Goal: Task Accomplishment & Management: Use online tool/utility

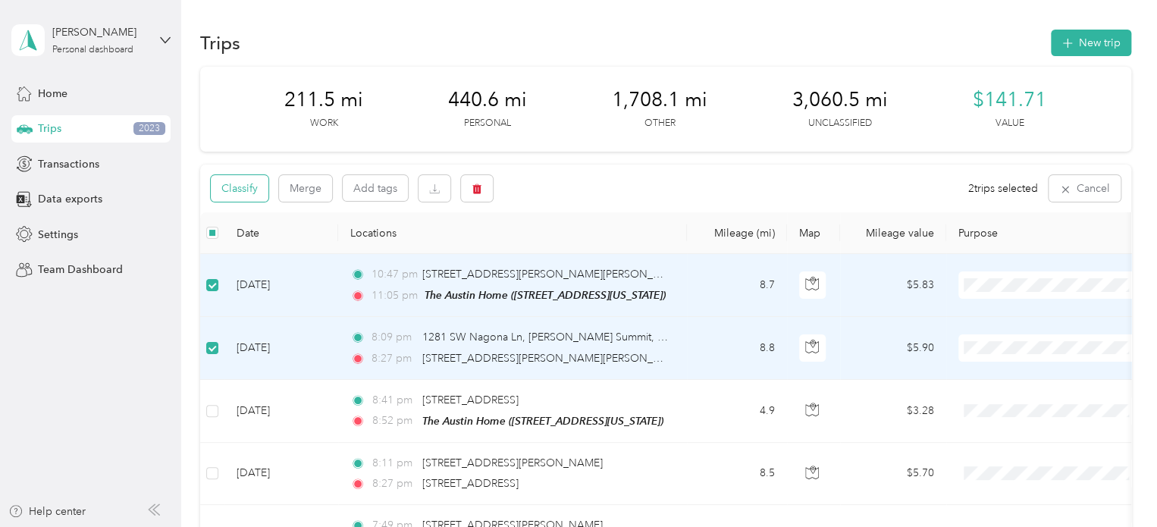
click at [244, 190] on button "Classify" at bounding box center [240, 188] width 58 height 27
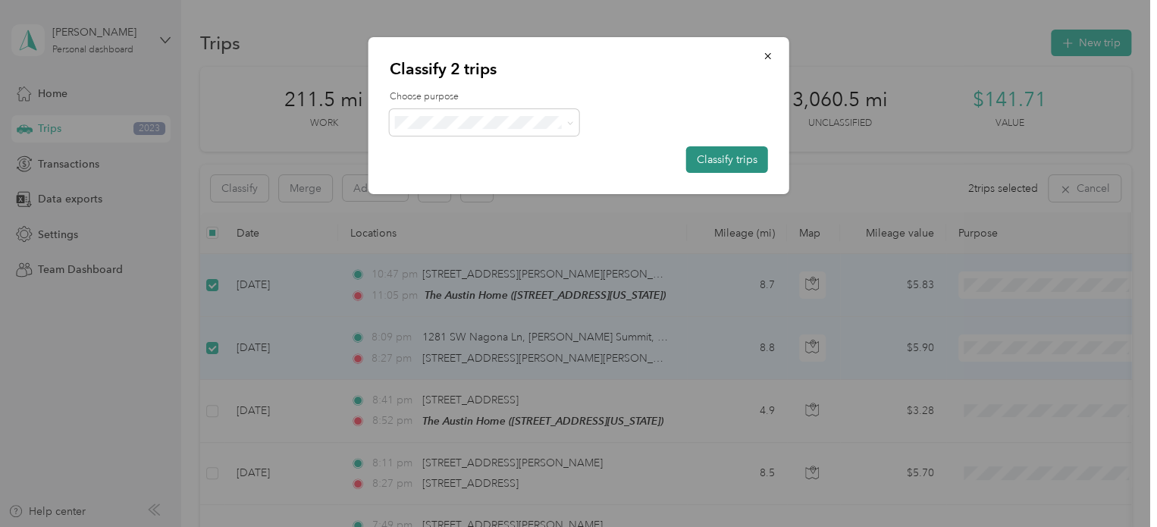
click at [720, 152] on button "Classify trips" at bounding box center [727, 159] width 82 height 27
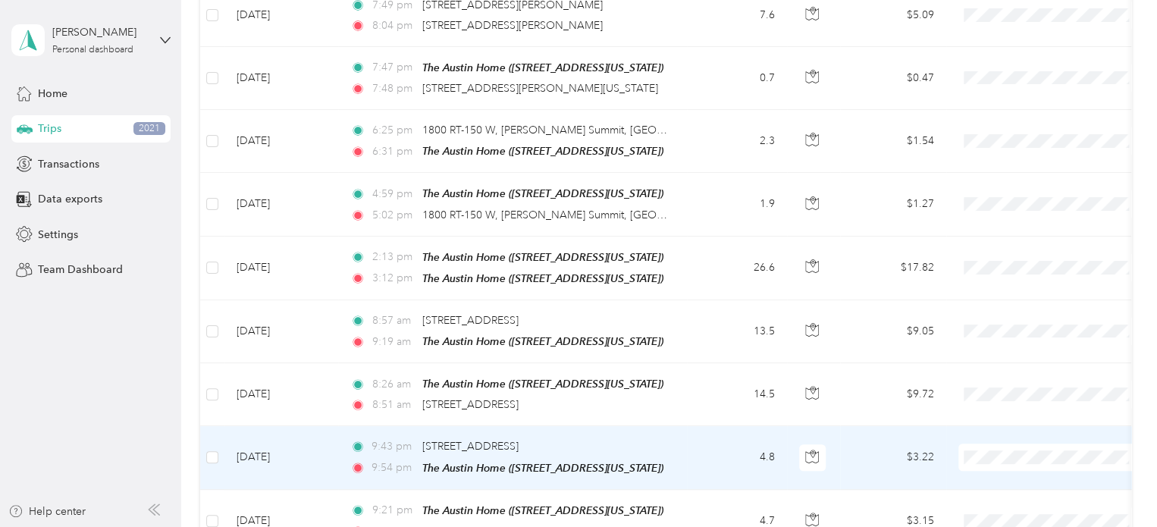
scroll to position [379, 0]
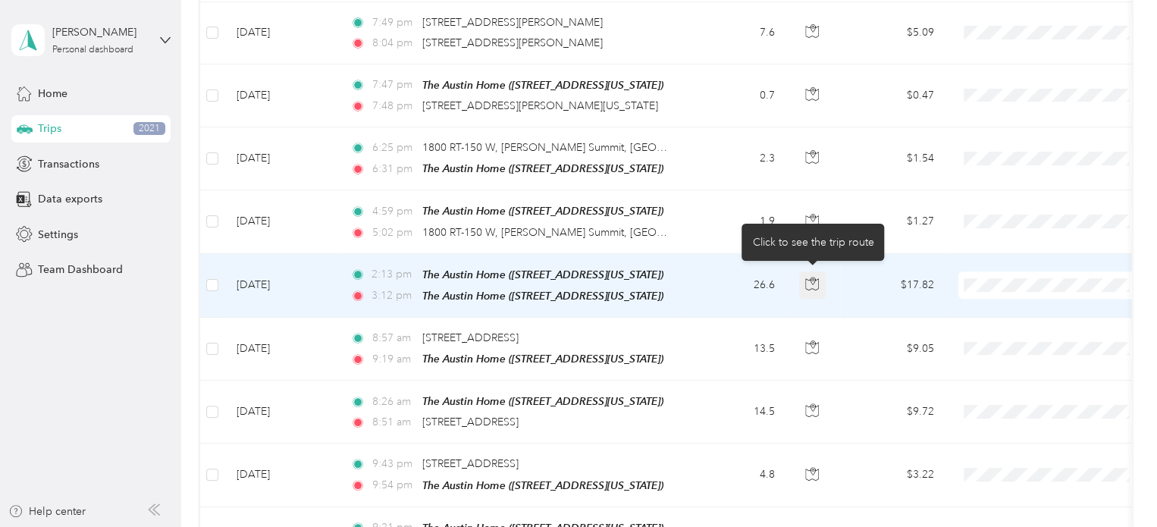
click at [811, 278] on icon "button" at bounding box center [813, 282] width 5 height 8
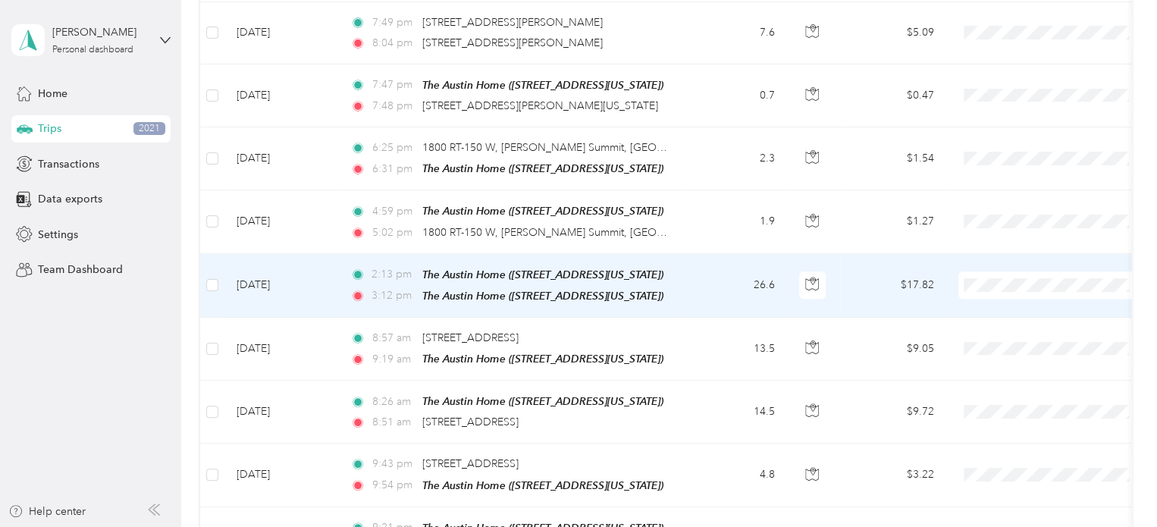
click at [1007, 334] on span "Personal" at bounding box center [1066, 335] width 140 height 16
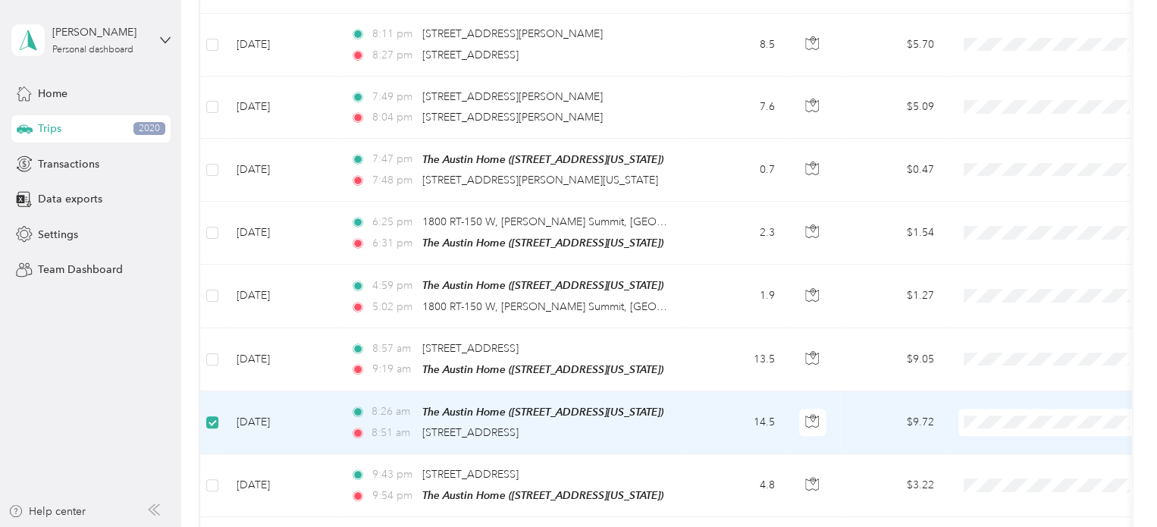
scroll to position [302, 0]
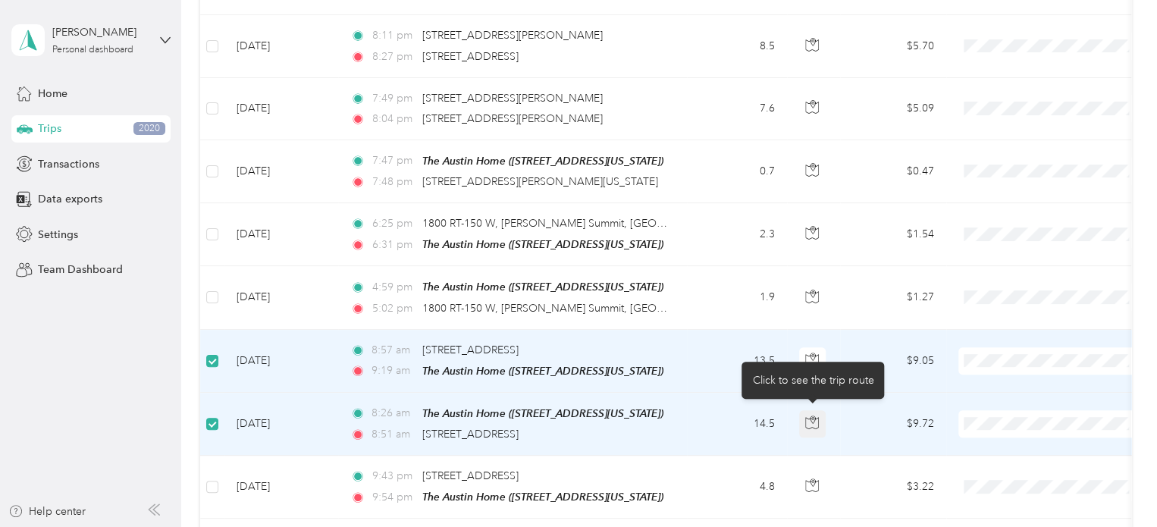
click at [813, 418] on icon "button" at bounding box center [813, 419] width 2 height 2
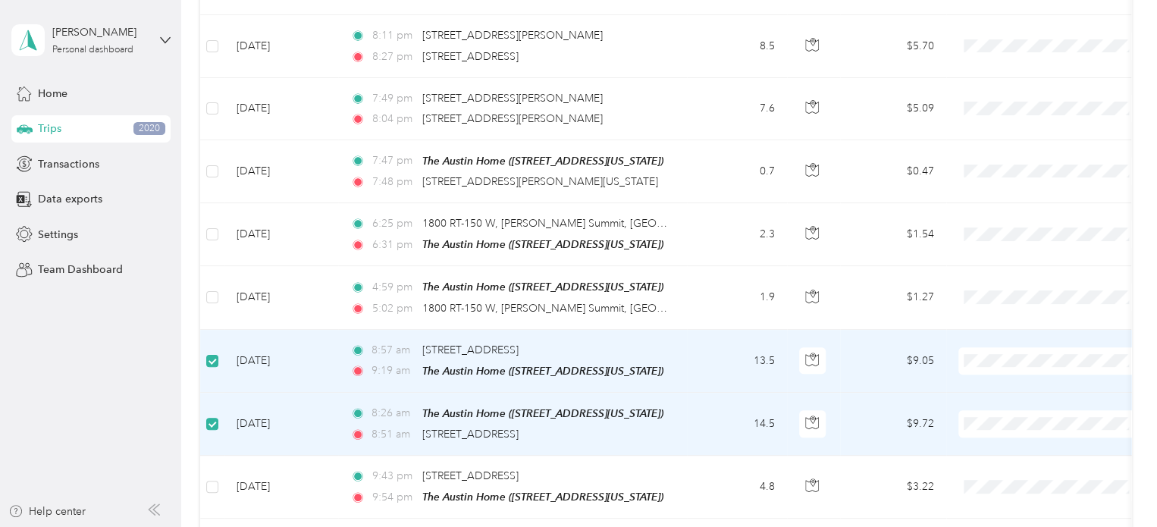
click at [1022, 348] on span at bounding box center [1053, 360] width 188 height 27
click at [1022, 167] on span "Personal" at bounding box center [1066, 164] width 140 height 16
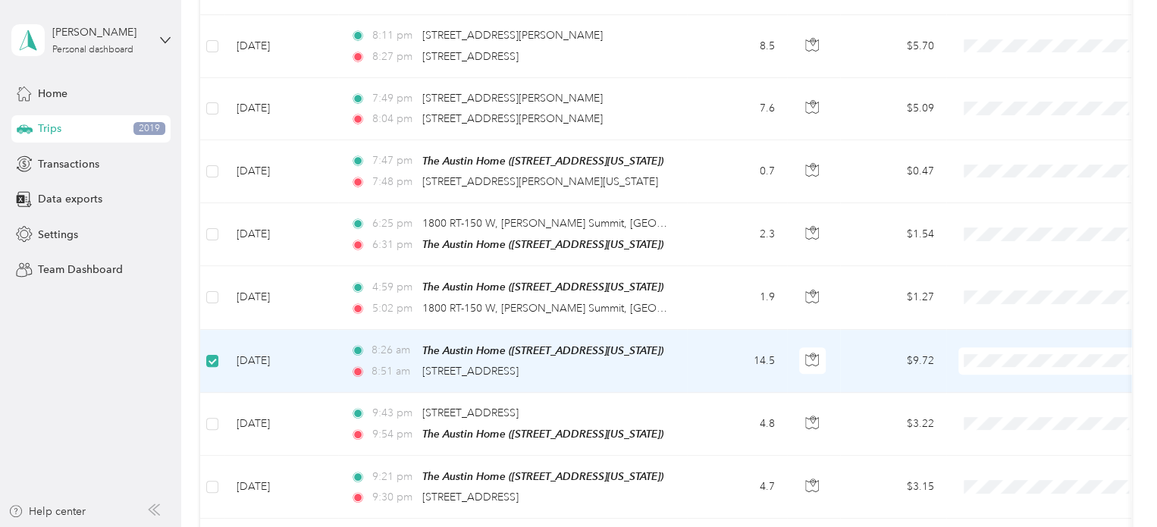
click at [1040, 166] on span "Personal" at bounding box center [1066, 167] width 140 height 16
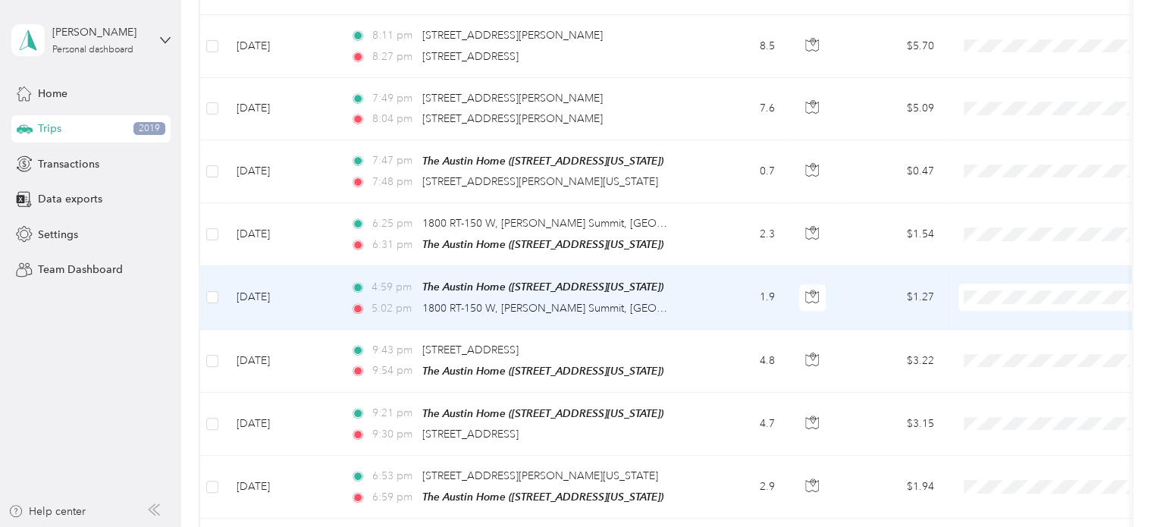
click at [1025, 352] on li "Personal" at bounding box center [1053, 348] width 188 height 27
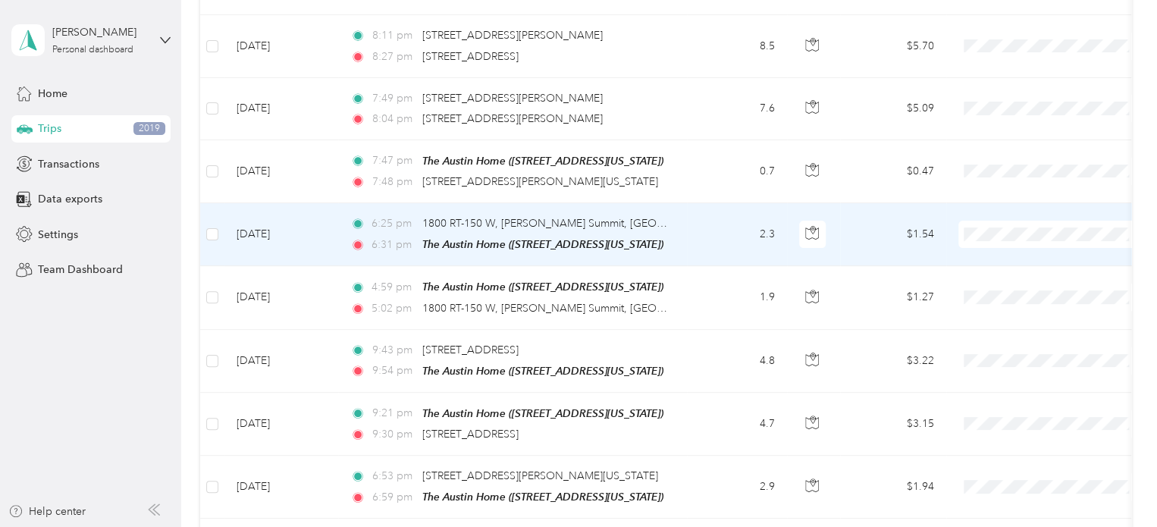
click at [1003, 287] on span "Personal" at bounding box center [1066, 283] width 140 height 16
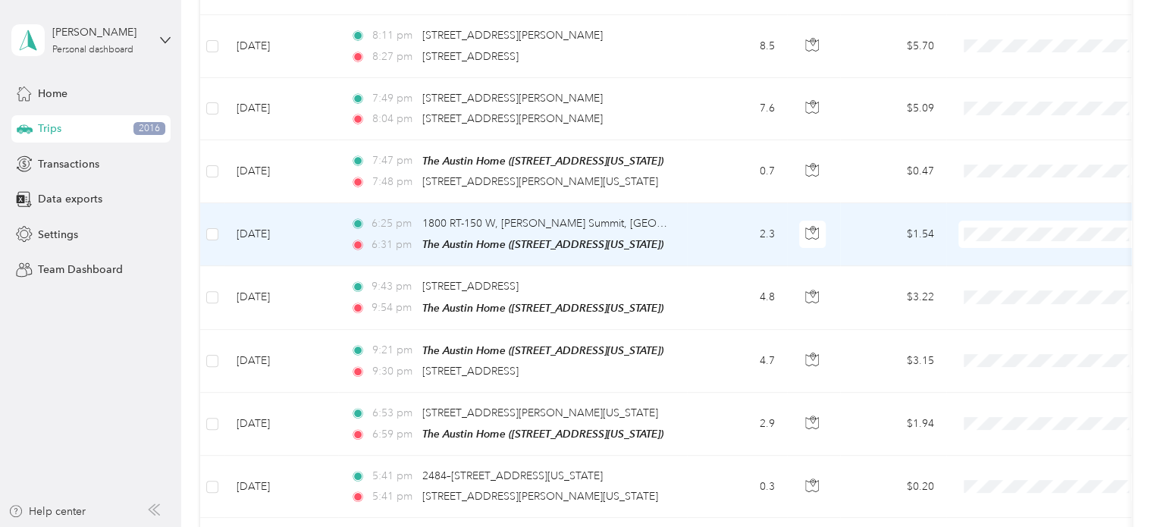
click at [1004, 278] on span "Personal" at bounding box center [1066, 286] width 140 height 16
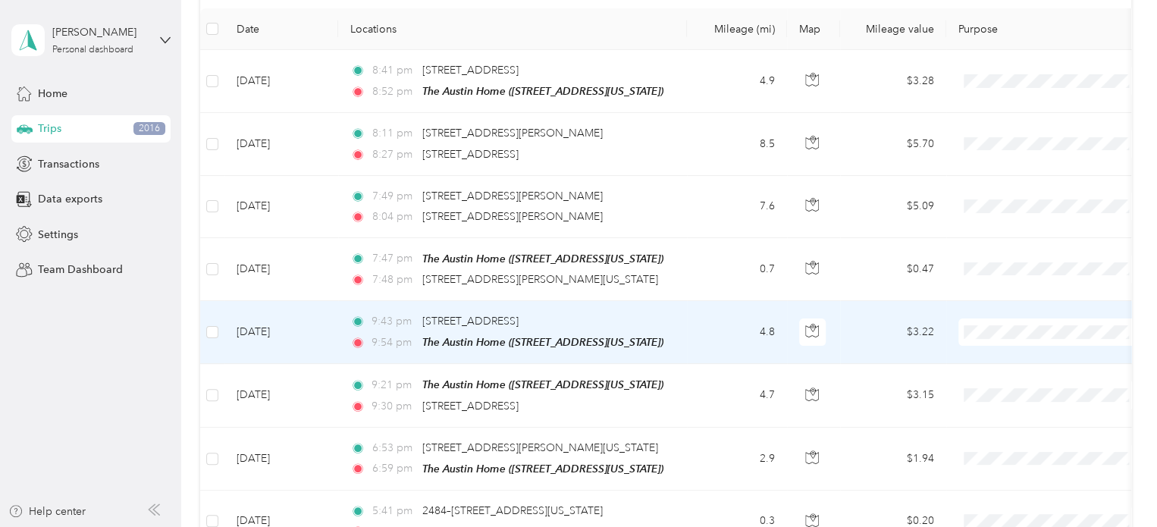
scroll to position [150, 0]
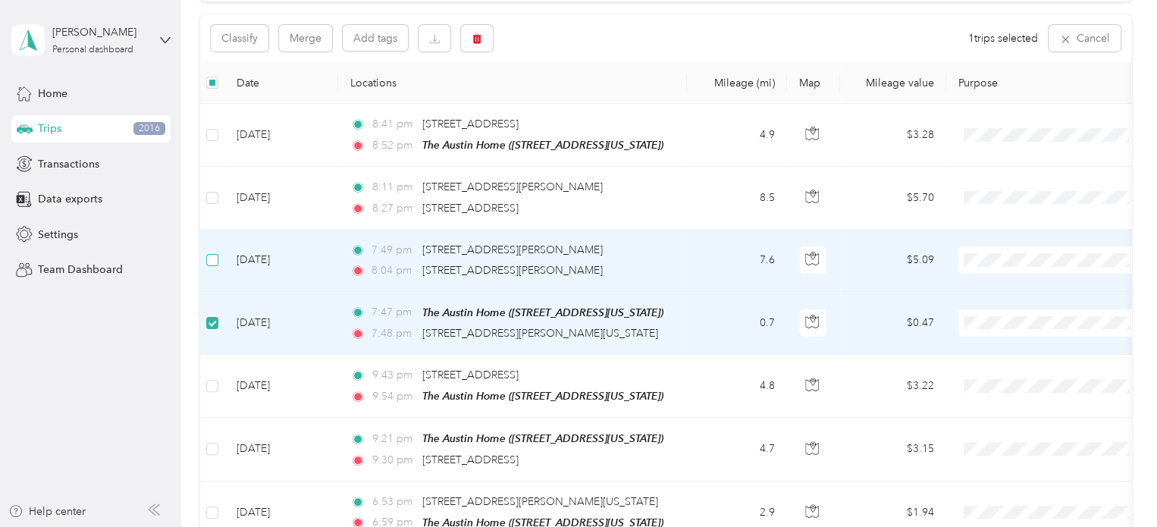
click at [215, 252] on label at bounding box center [212, 260] width 12 height 17
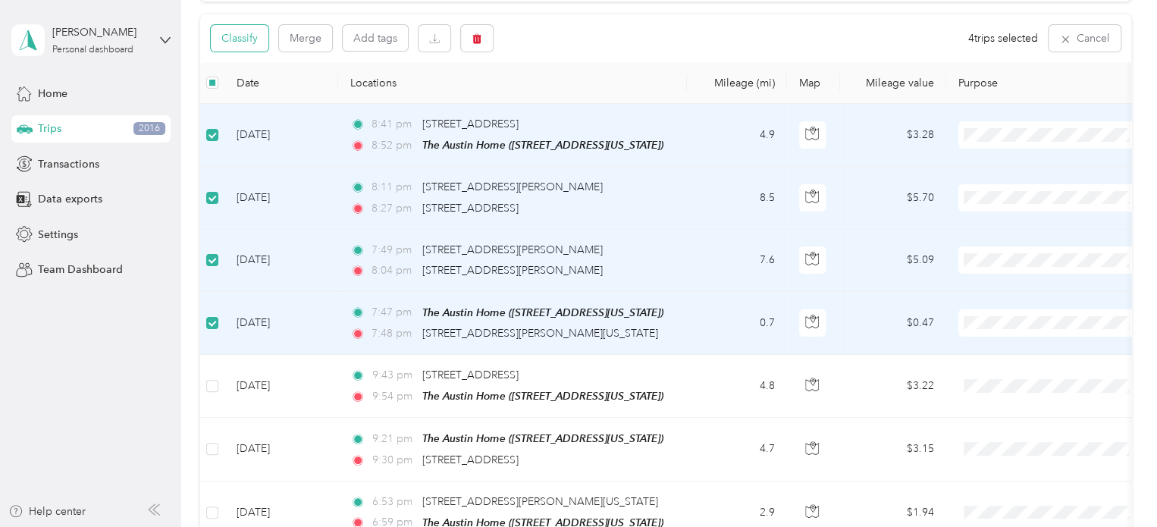
click at [241, 43] on button "Classify" at bounding box center [240, 38] width 58 height 27
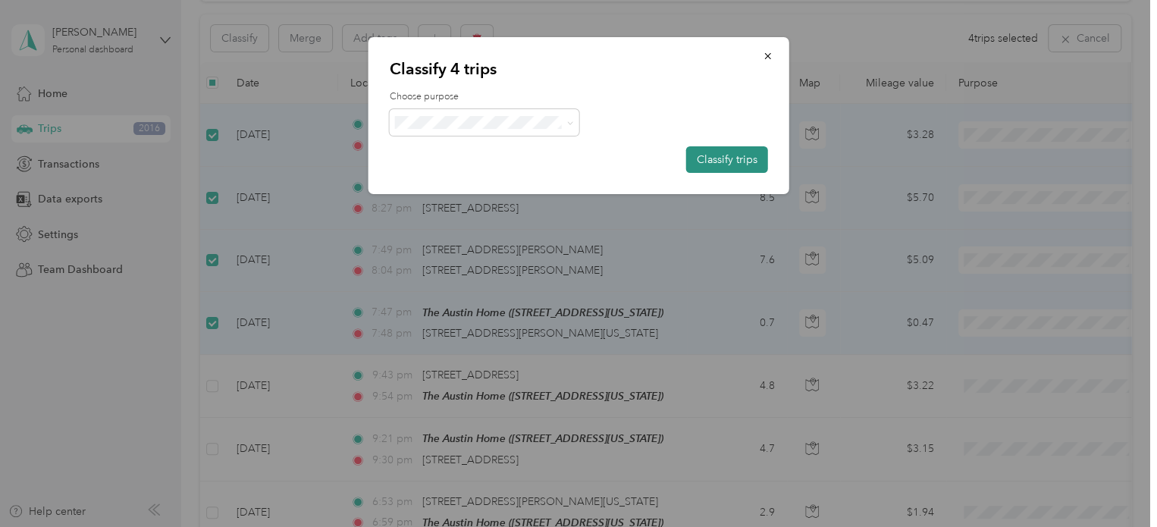
click at [722, 156] on button "Classify trips" at bounding box center [727, 159] width 82 height 27
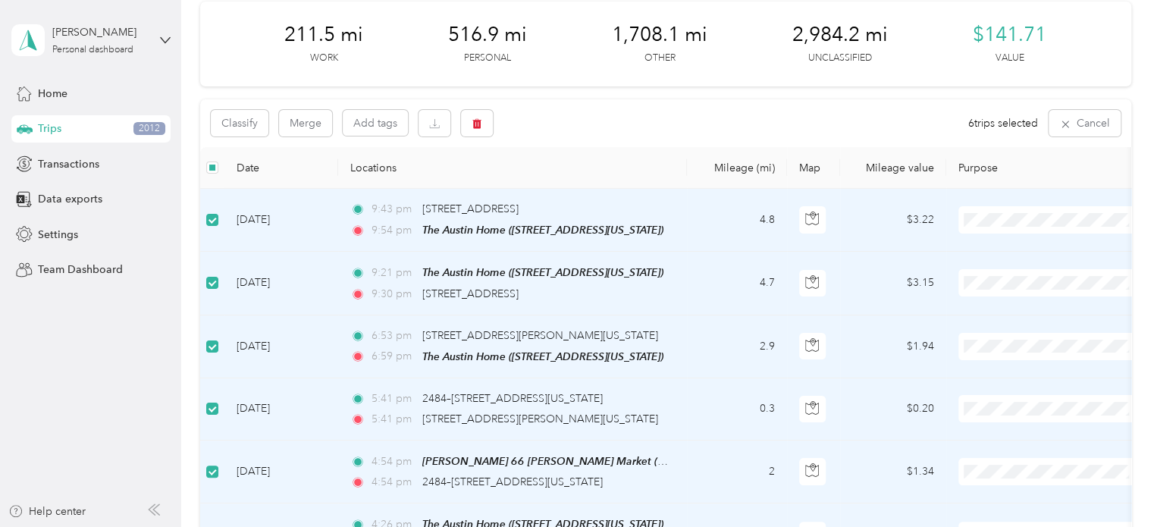
scroll to position [0, 0]
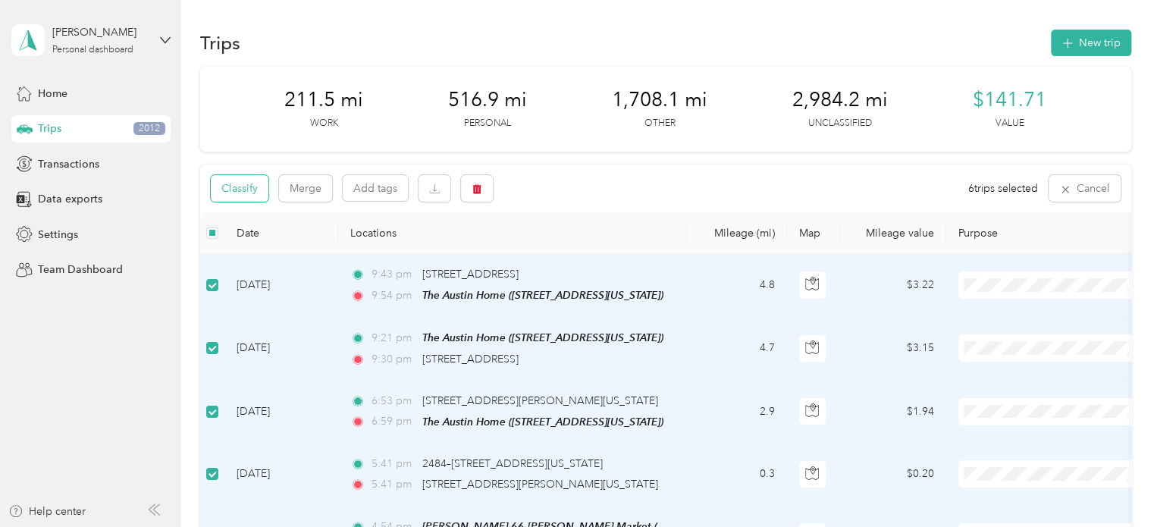
click at [223, 192] on button "Classify" at bounding box center [240, 188] width 58 height 27
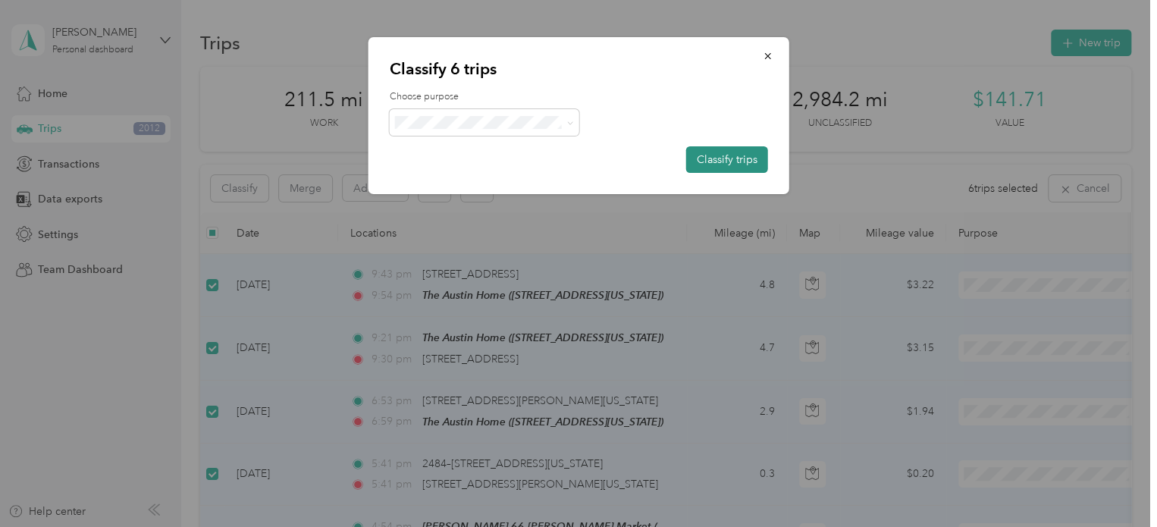
click at [748, 160] on button "Classify trips" at bounding box center [727, 159] width 82 height 27
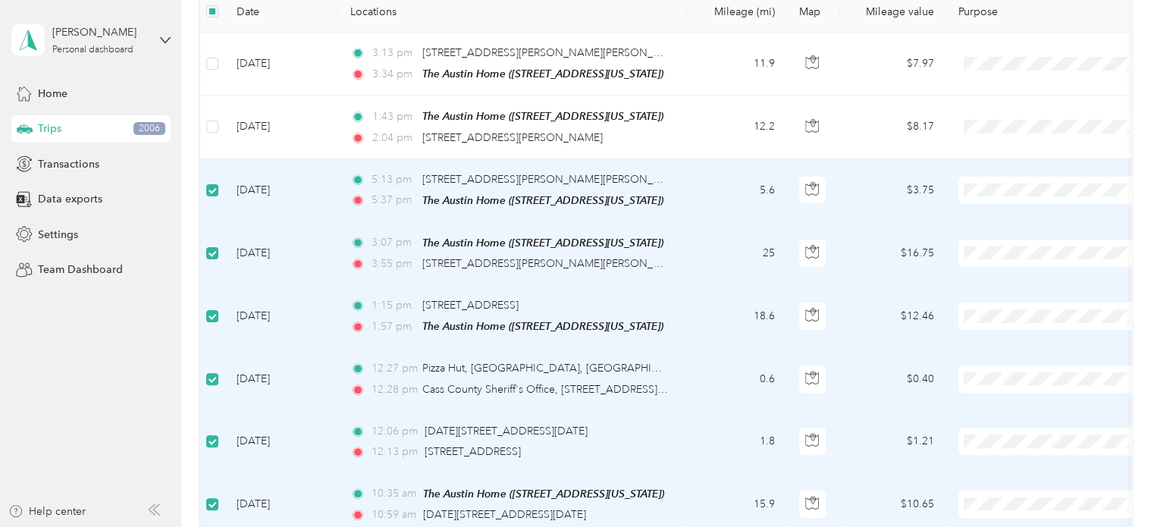
scroll to position [74, 0]
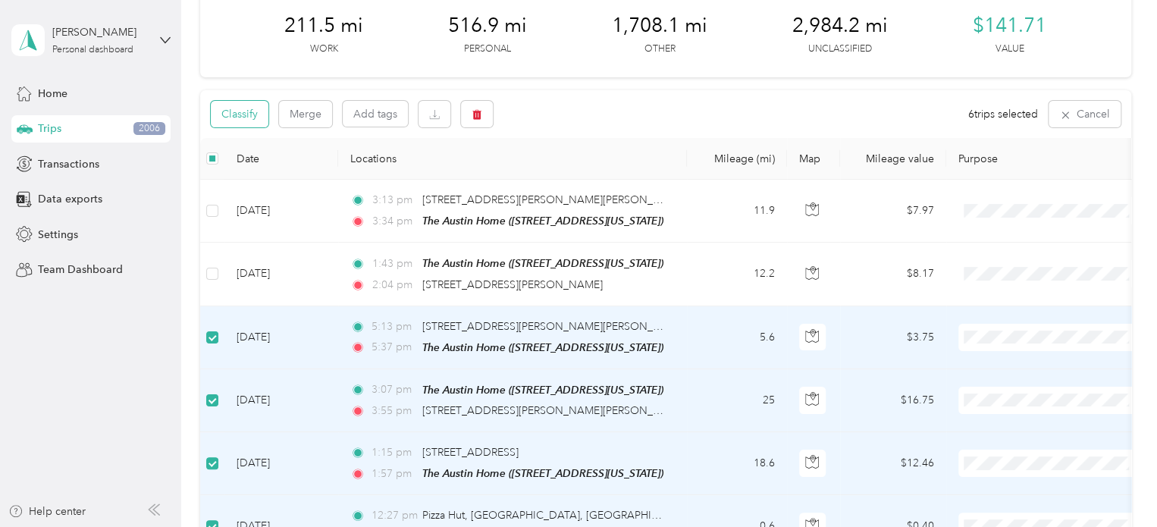
click at [237, 108] on button "Classify" at bounding box center [240, 114] width 58 height 27
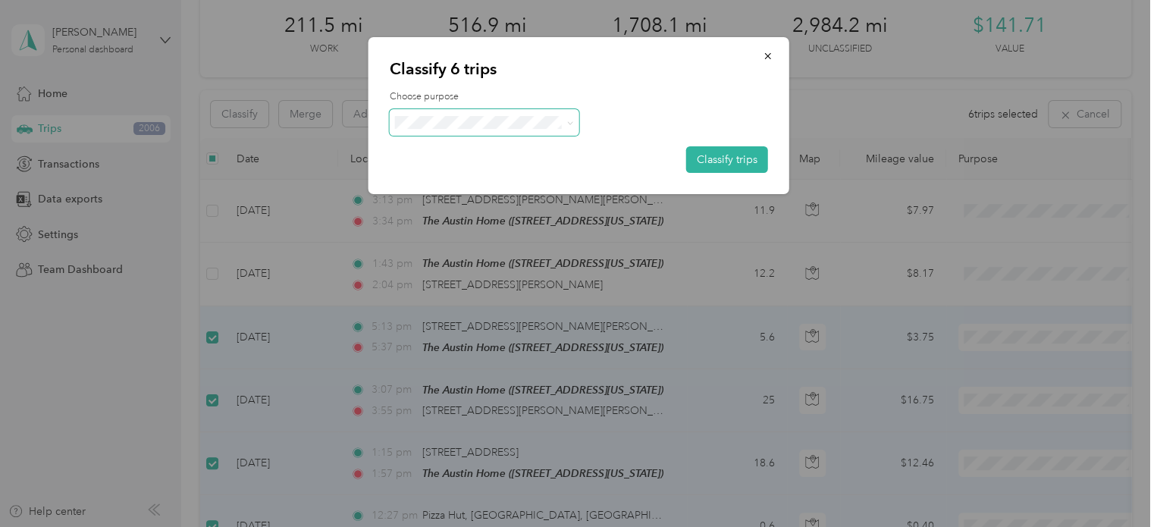
click at [573, 121] on icon at bounding box center [569, 123] width 7 height 7
click at [510, 231] on span "Real Estate" at bounding box center [497, 230] width 141 height 16
click at [719, 155] on button "Classify trips" at bounding box center [727, 159] width 82 height 27
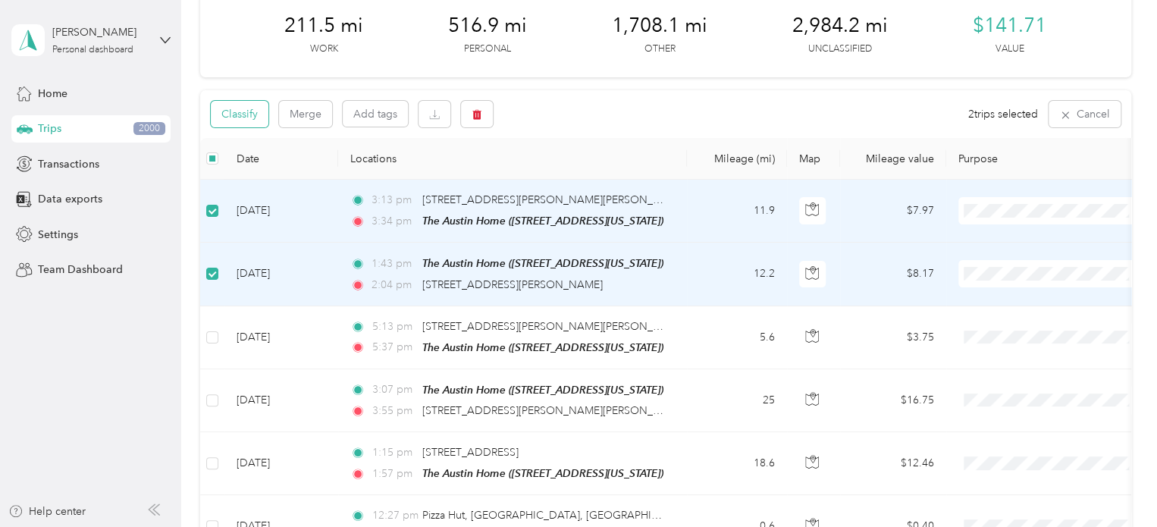
click at [233, 115] on button "Classify" at bounding box center [240, 114] width 58 height 27
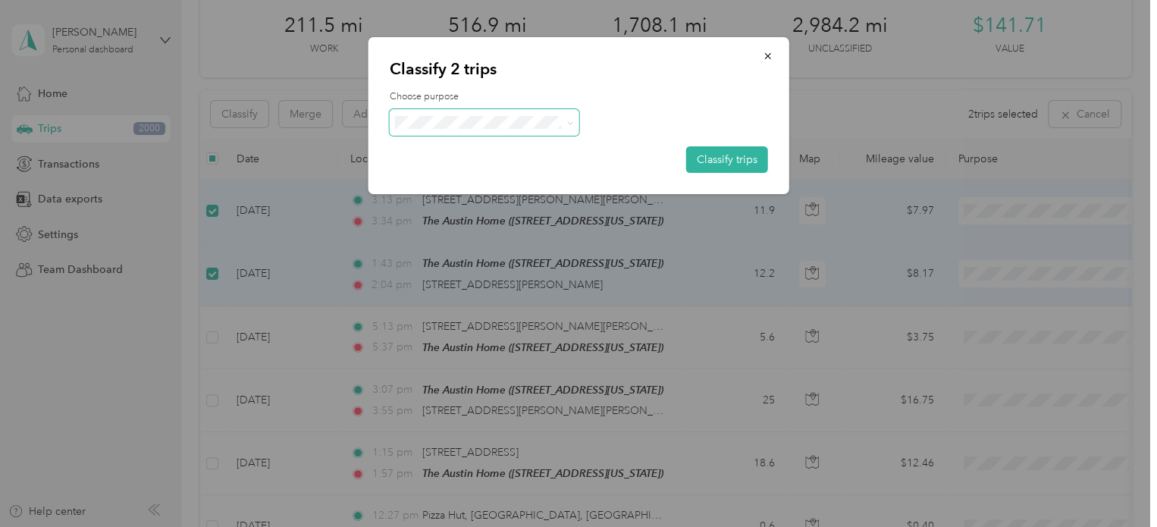
click at [569, 124] on icon at bounding box center [569, 122] width 5 height 3
click at [470, 171] on span "Personal" at bounding box center [497, 170] width 141 height 16
click at [742, 159] on button "Classify trips" at bounding box center [727, 159] width 82 height 27
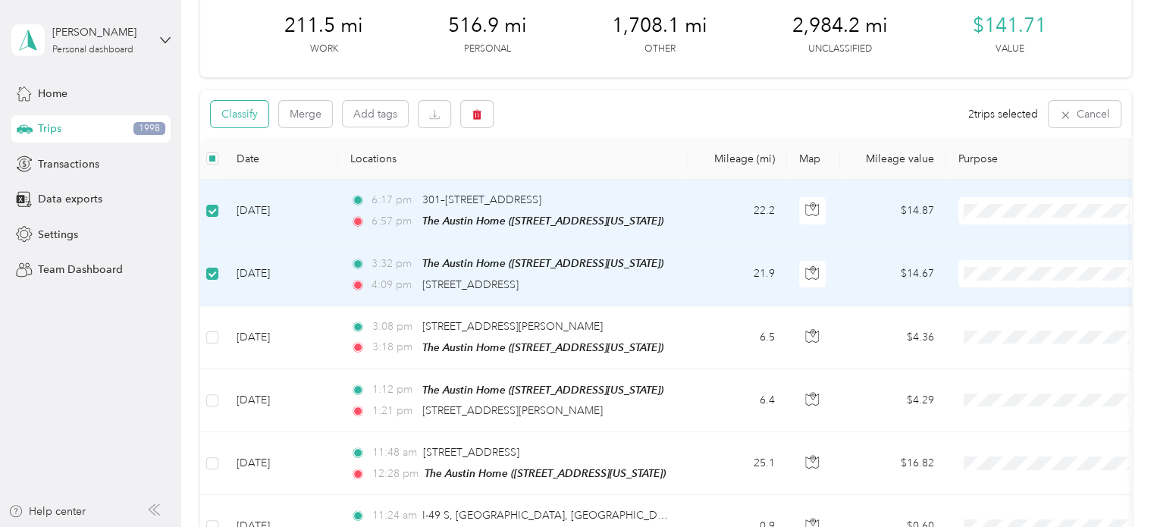
click at [246, 115] on button "Classify" at bounding box center [240, 114] width 58 height 27
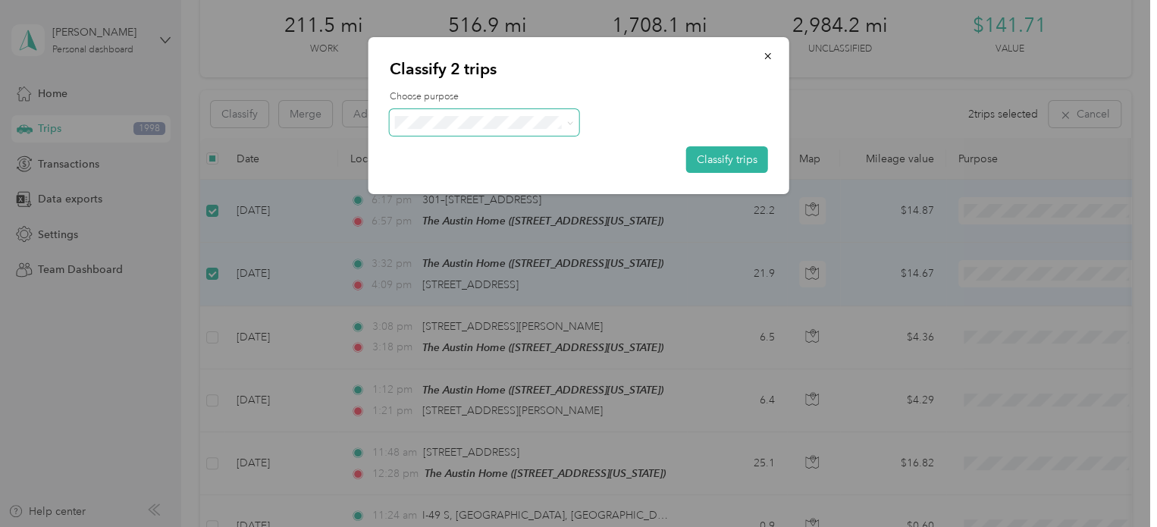
click at [570, 121] on icon at bounding box center [569, 123] width 7 height 7
click at [491, 233] on li "Real Estate" at bounding box center [484, 227] width 190 height 27
click at [729, 157] on button "Classify trips" at bounding box center [727, 159] width 82 height 27
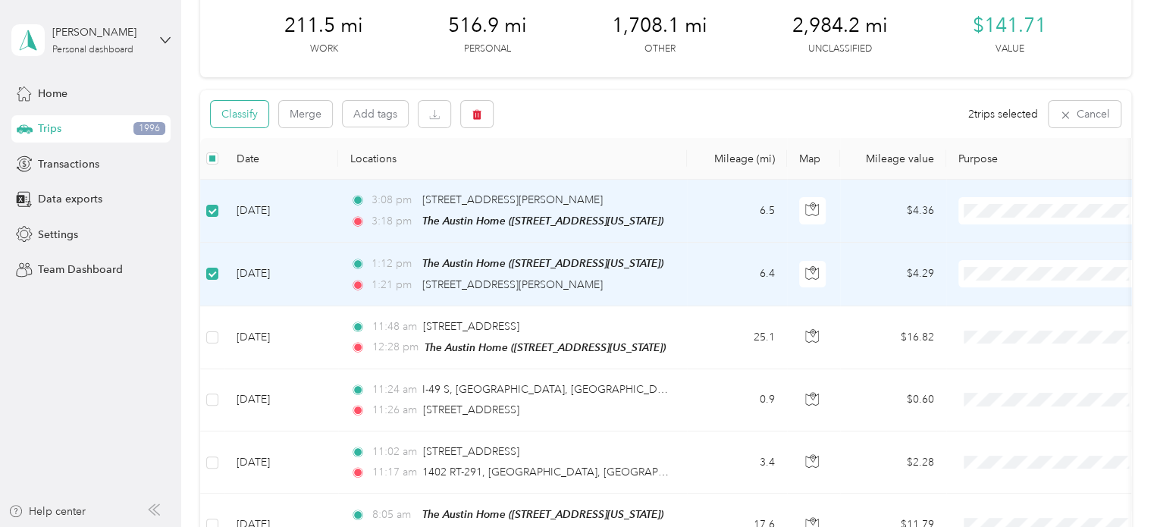
click at [241, 113] on button "Classify" at bounding box center [240, 114] width 58 height 27
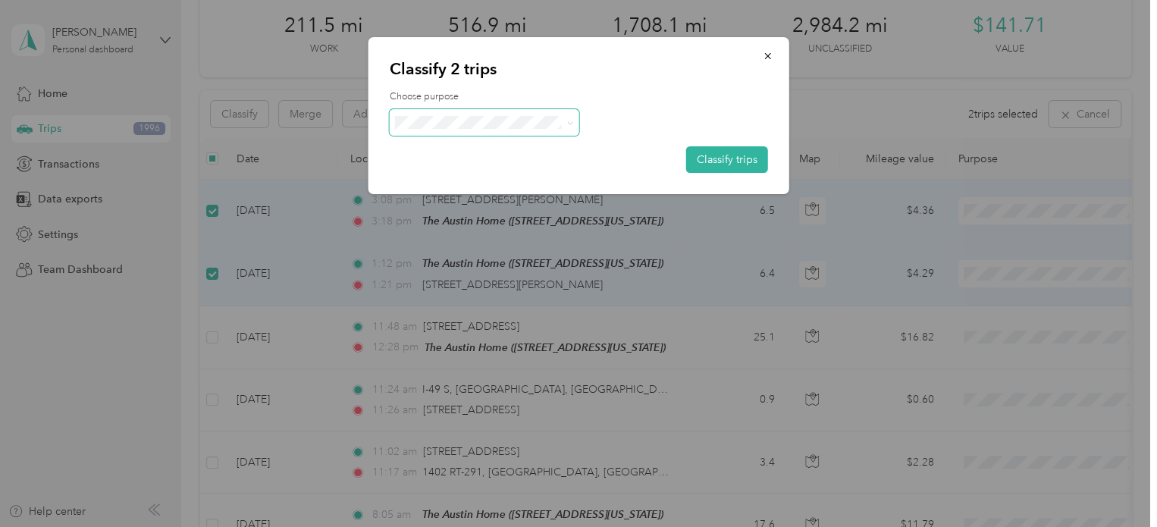
click at [569, 124] on icon at bounding box center [569, 123] width 7 height 7
click at [465, 178] on span "Personal" at bounding box center [497, 174] width 141 height 16
click at [733, 161] on button "Classify trips" at bounding box center [727, 159] width 82 height 27
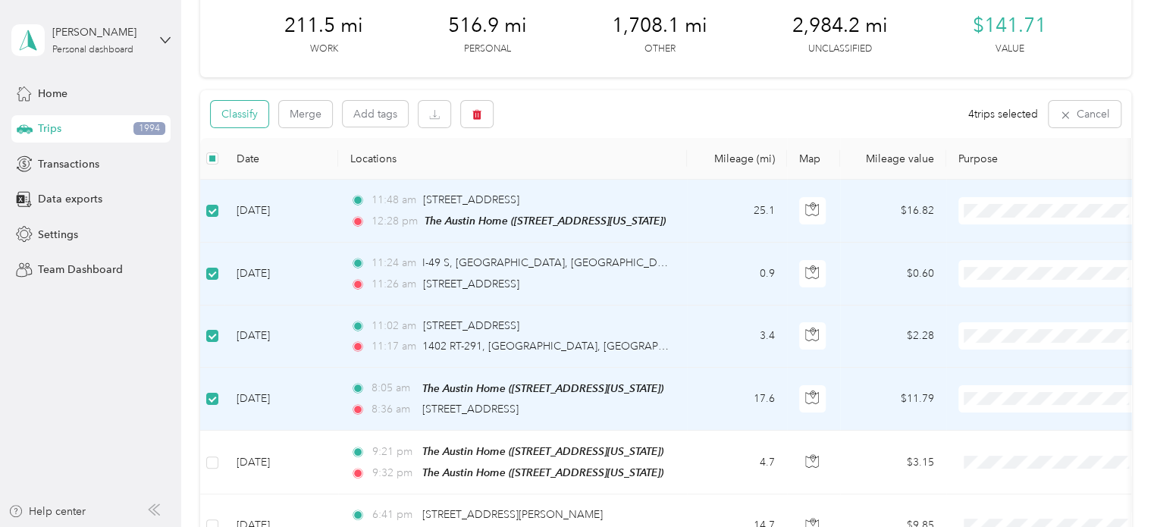
click at [252, 108] on button "Classify" at bounding box center [240, 114] width 58 height 27
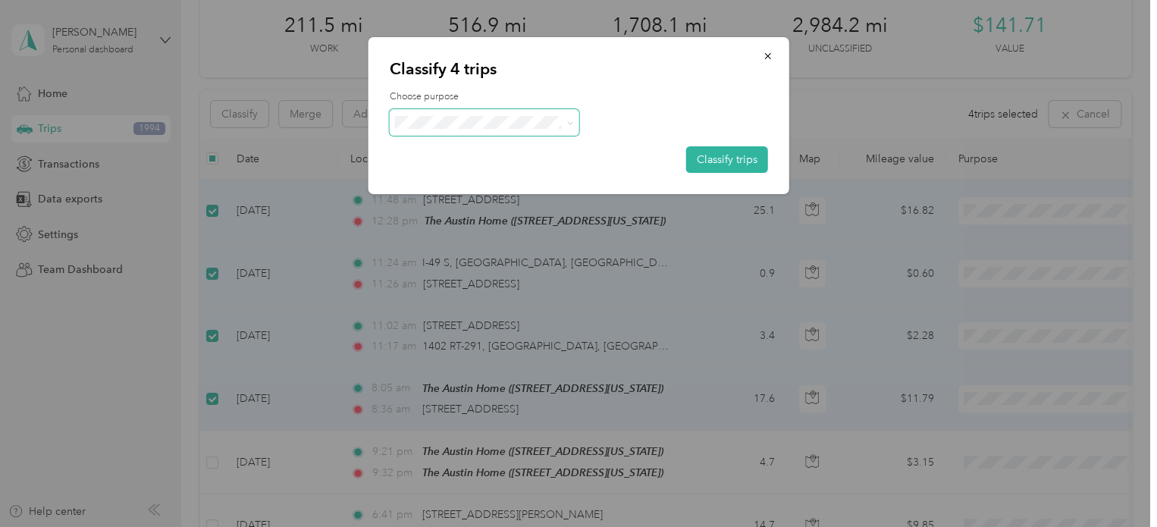
click at [568, 120] on icon at bounding box center [569, 123] width 7 height 7
click at [470, 227] on span "Real Estate" at bounding box center [497, 230] width 141 height 16
click at [746, 159] on button "Classify trips" at bounding box center [727, 159] width 82 height 27
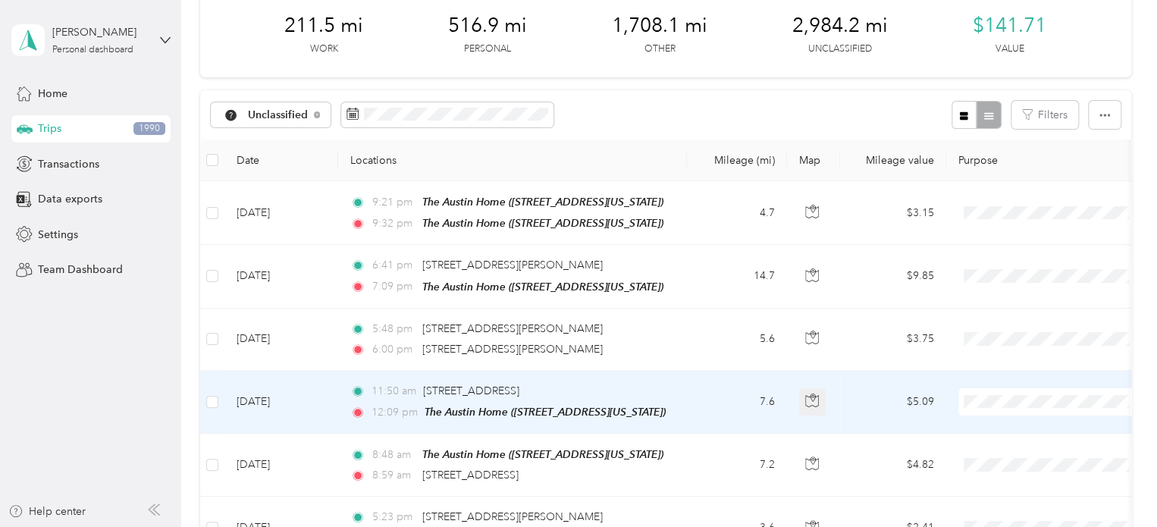
click at [818, 394] on icon "button" at bounding box center [812, 401] width 14 height 14
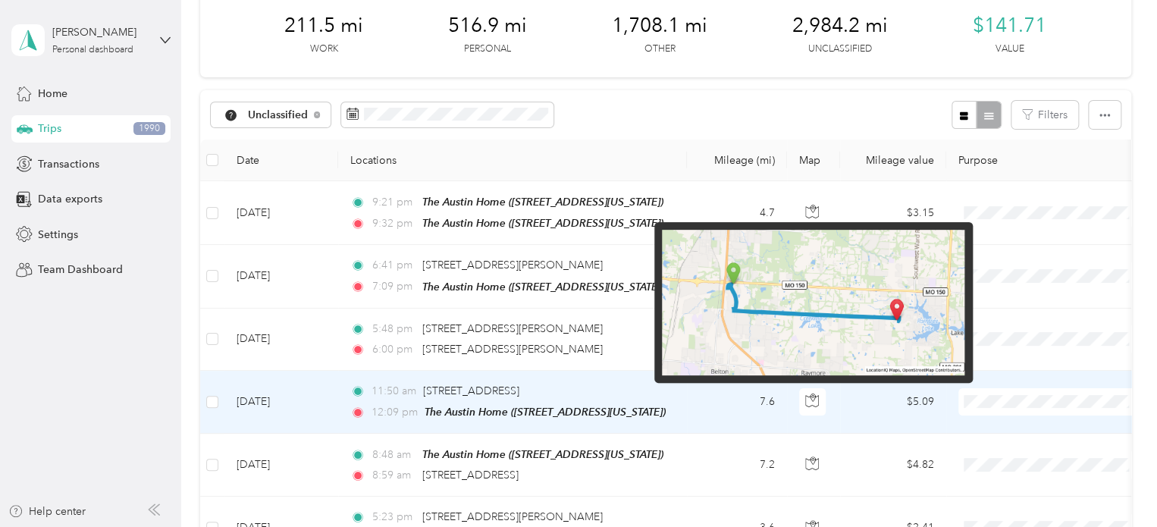
click at [720, 290] on img at bounding box center [813, 303] width 303 height 146
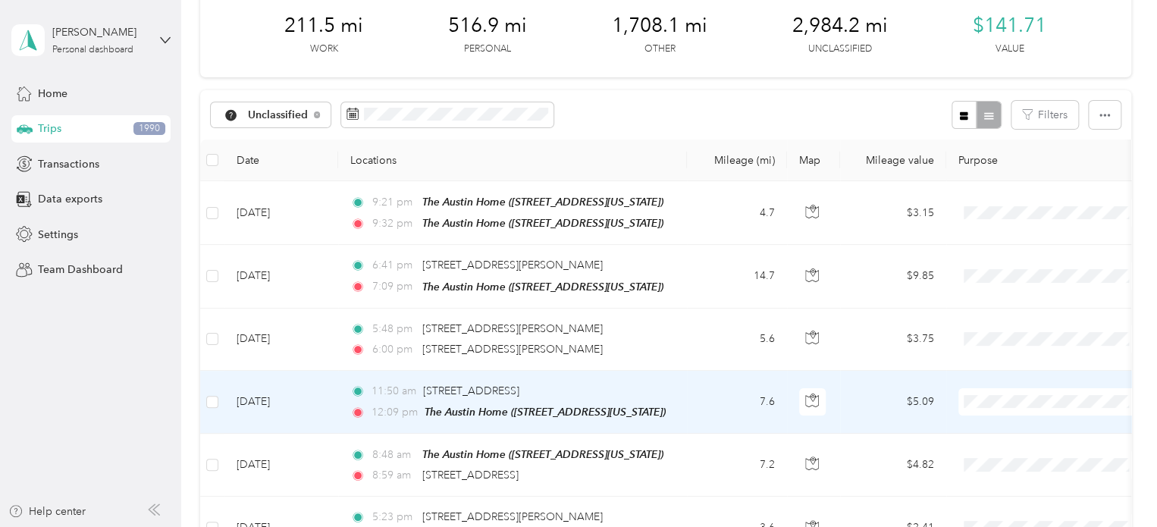
click at [742, 408] on td "7.6" at bounding box center [737, 402] width 100 height 63
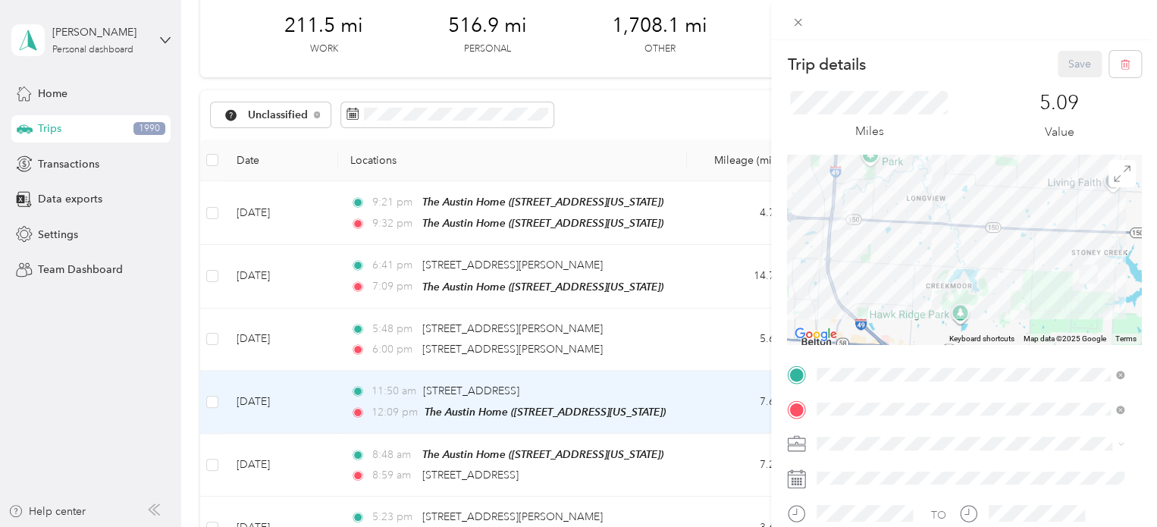
click at [673, 146] on div "Trip details Save This trip cannot be edited because it is either under review,…" at bounding box center [578, 263] width 1157 height 527
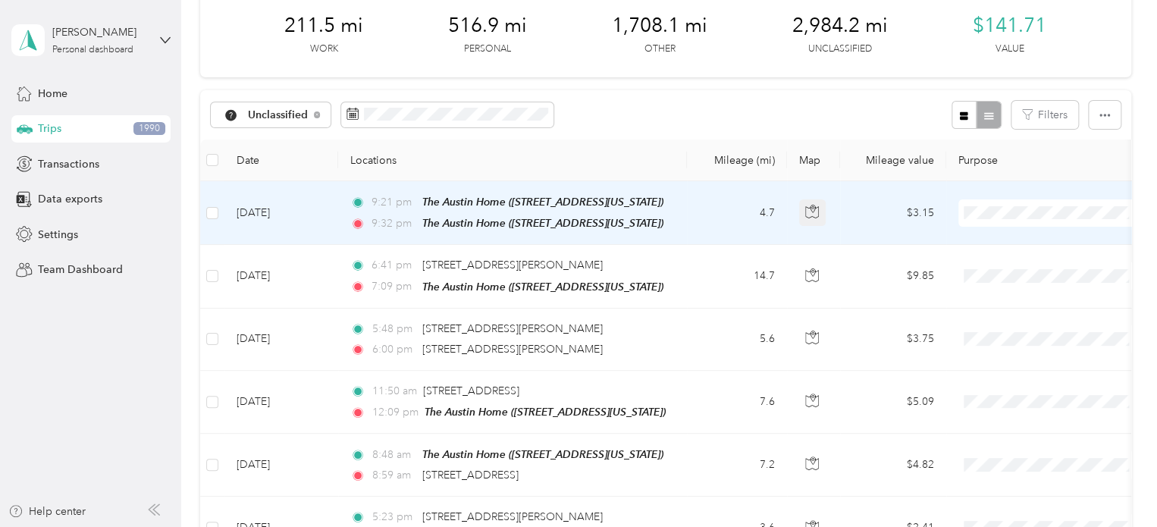
click at [810, 206] on icon "button" at bounding box center [812, 211] width 13 height 11
click at [949, 211] on td at bounding box center [1052, 213] width 212 height 64
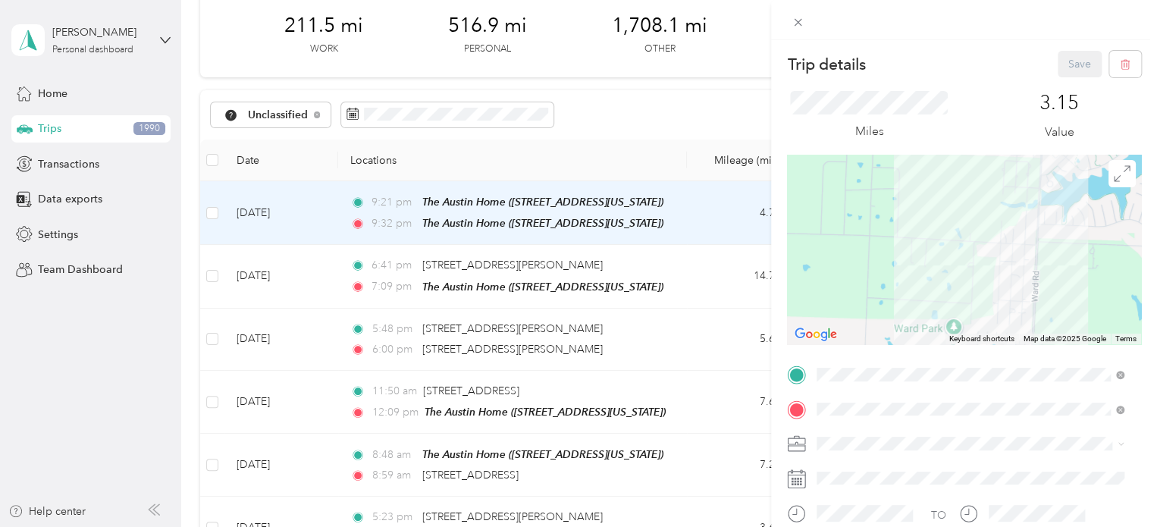
drag, startPoint x: 1019, startPoint y: 243, endPoint x: 899, endPoint y: 155, distance: 149.3
click at [900, 155] on div at bounding box center [964, 250] width 354 height 190
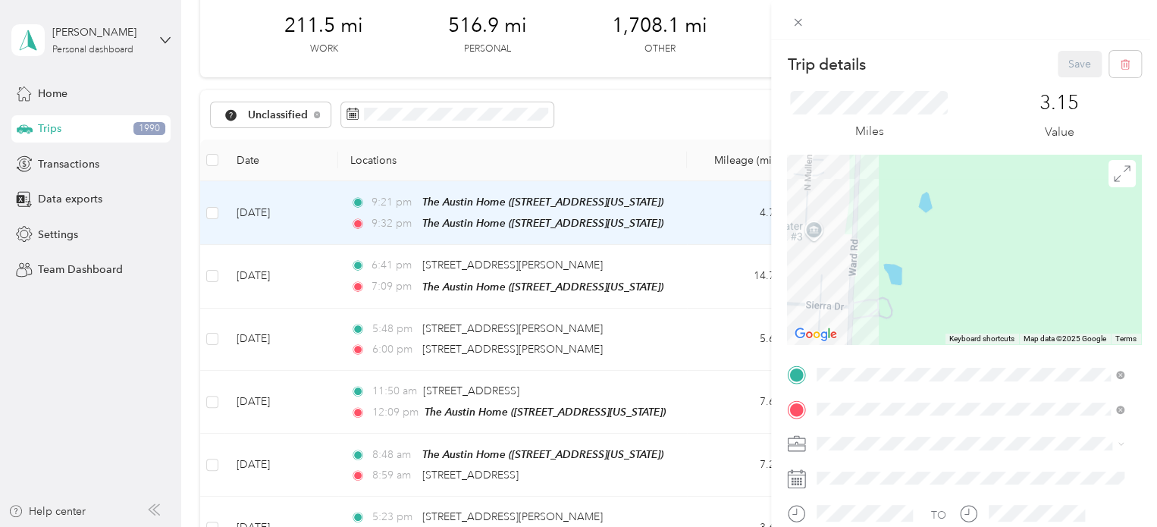
drag, startPoint x: 881, startPoint y: 293, endPoint x: 1008, endPoint y: 227, distance: 142.8
click at [1008, 228] on div at bounding box center [964, 250] width 354 height 190
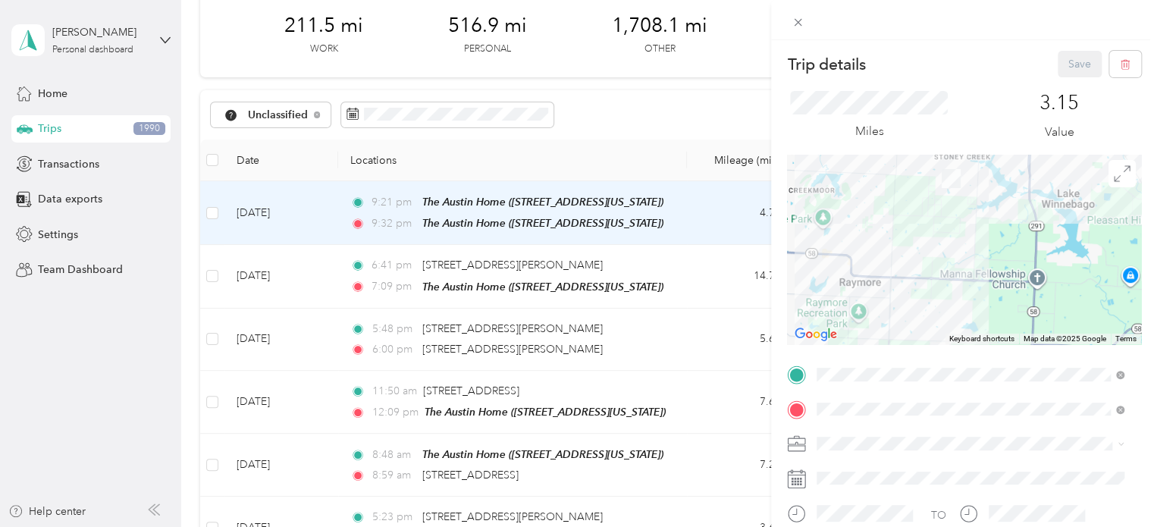
click at [621, 108] on div "Trip details Save This trip cannot be edited because it is either under review,…" at bounding box center [578, 263] width 1157 height 527
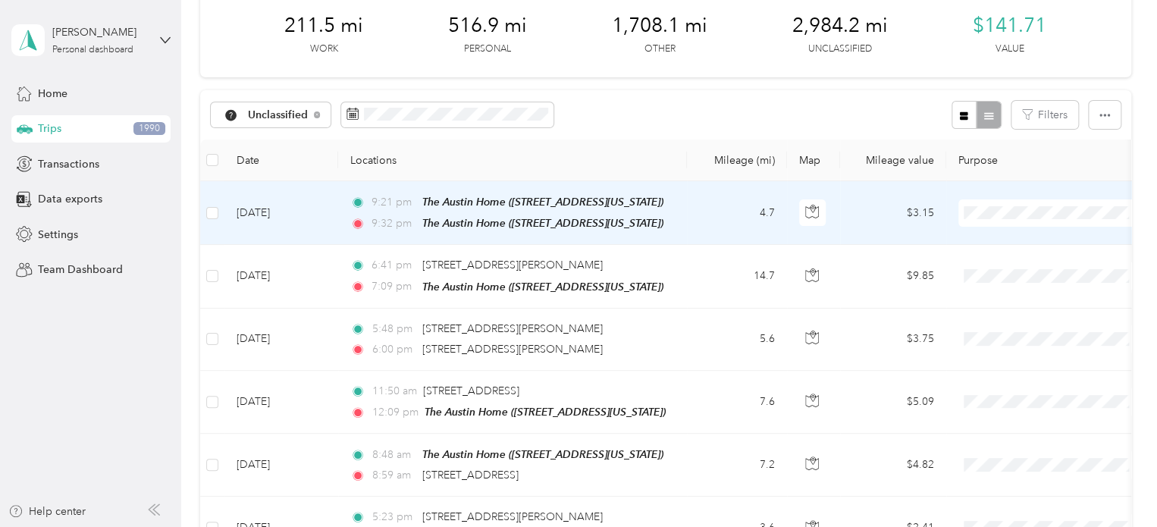
click at [1007, 266] on span "Personal" at bounding box center [1066, 267] width 140 height 16
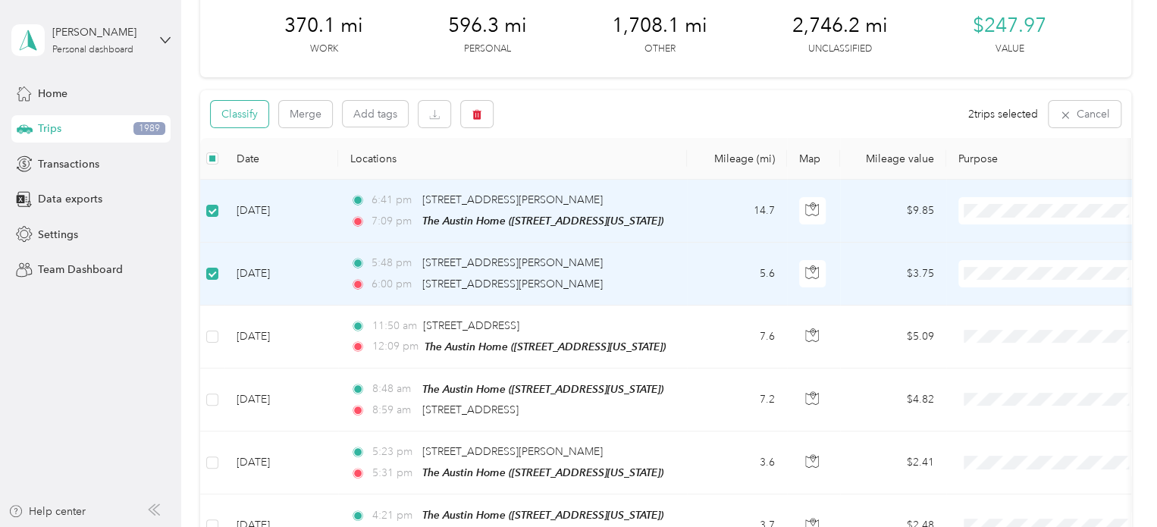
click at [234, 111] on button "Classify" at bounding box center [240, 114] width 58 height 27
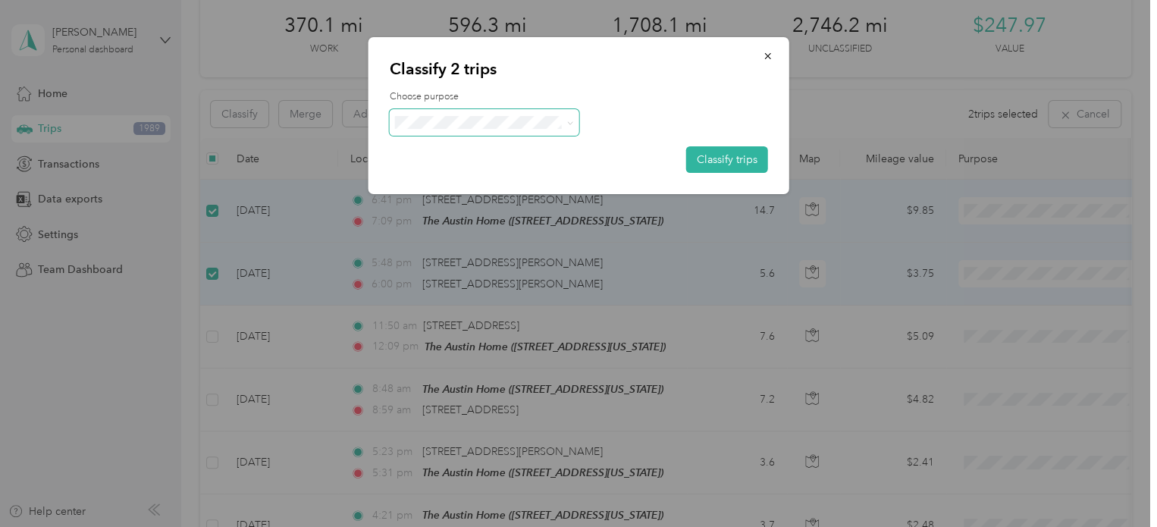
click at [567, 124] on icon at bounding box center [569, 123] width 7 height 7
click at [502, 266] on ol "Work Personal [PERSON_NAME] Music Real Estate Other Charity Medical Moving Comm…" at bounding box center [484, 243] width 190 height 212
click at [747, 158] on button "Classify trips" at bounding box center [727, 159] width 82 height 27
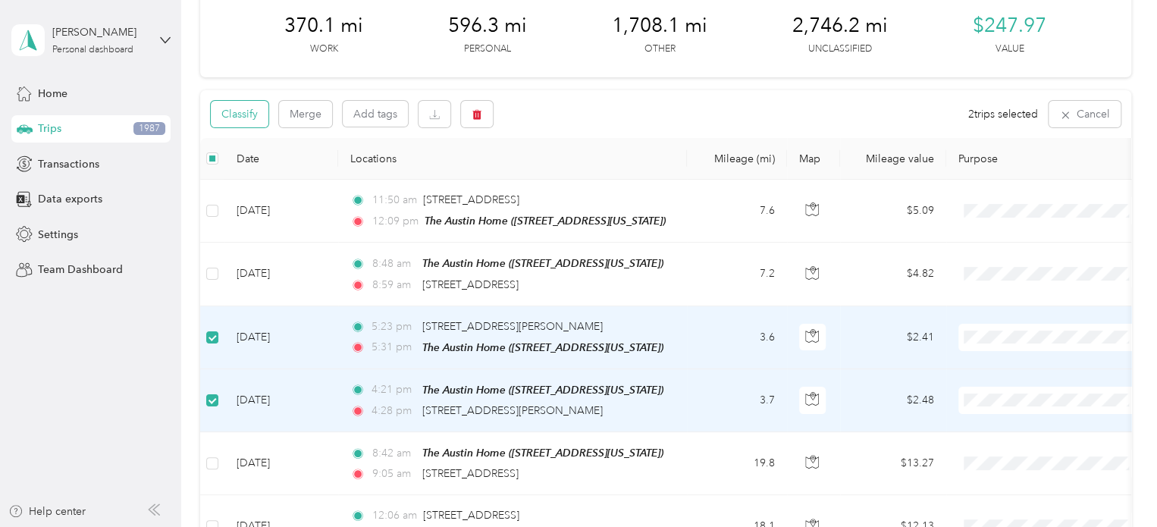
click at [256, 106] on button "Classify" at bounding box center [240, 114] width 58 height 27
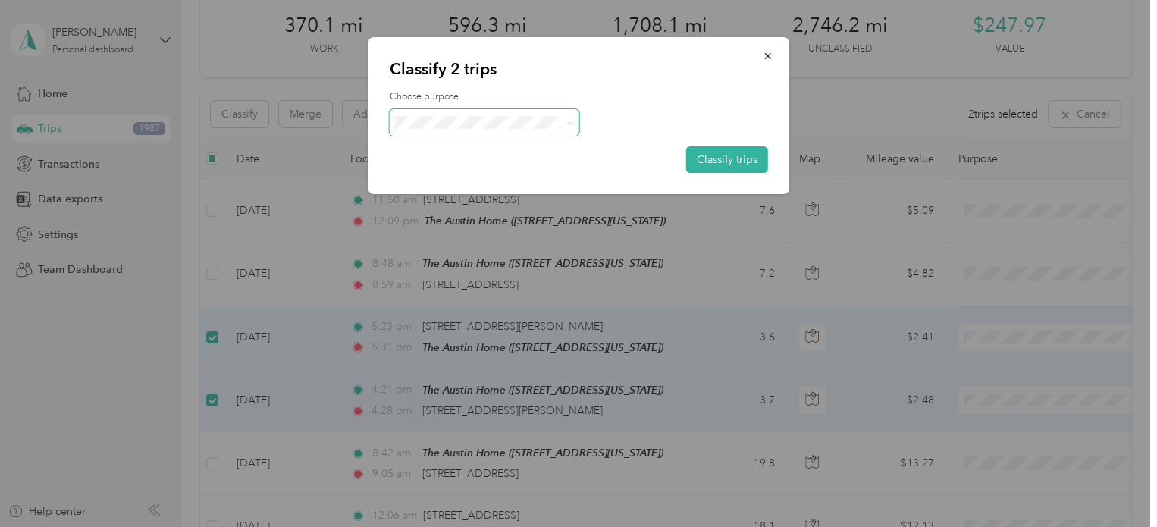
click at [571, 120] on icon at bounding box center [569, 123] width 7 height 7
click at [482, 172] on span "Personal" at bounding box center [497, 177] width 141 height 16
click at [716, 158] on button "Classify trips" at bounding box center [727, 159] width 82 height 27
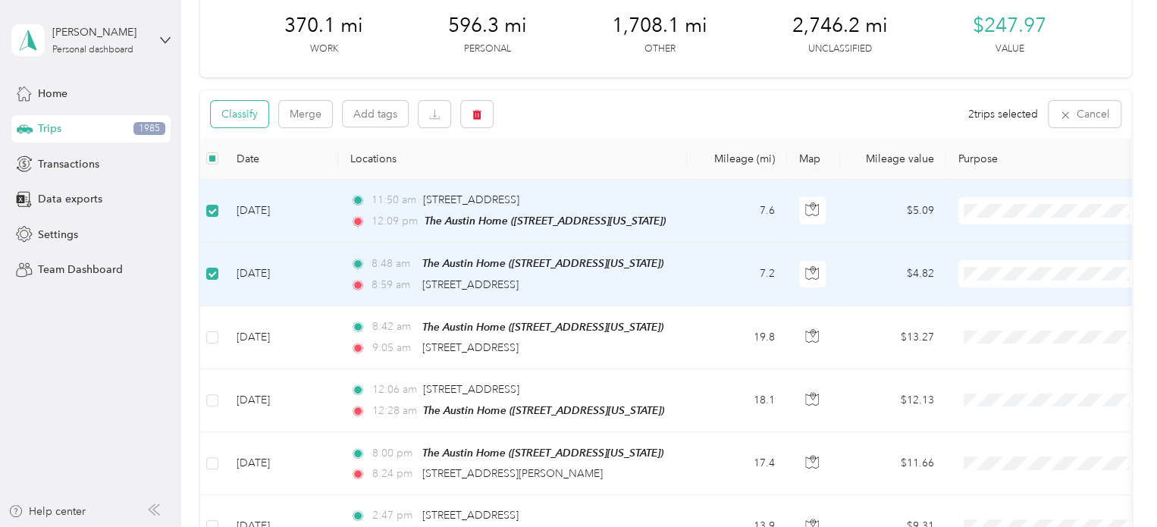
click at [244, 115] on button "Classify" at bounding box center [240, 114] width 58 height 27
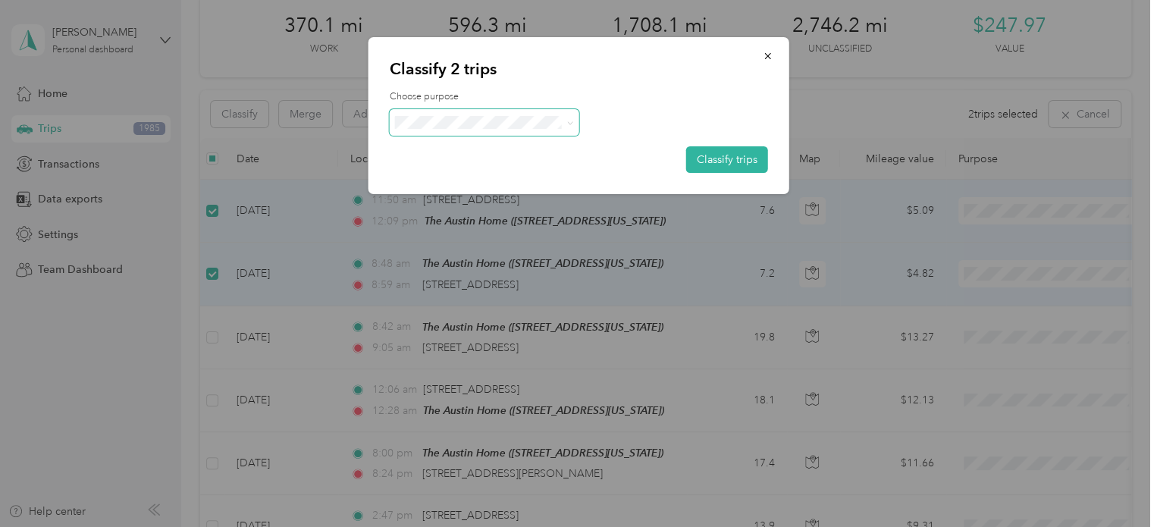
click at [572, 120] on icon at bounding box center [569, 123] width 7 height 7
click at [491, 224] on span "Real Estate" at bounding box center [497, 226] width 141 height 16
click at [739, 155] on button "Classify trips" at bounding box center [727, 159] width 82 height 27
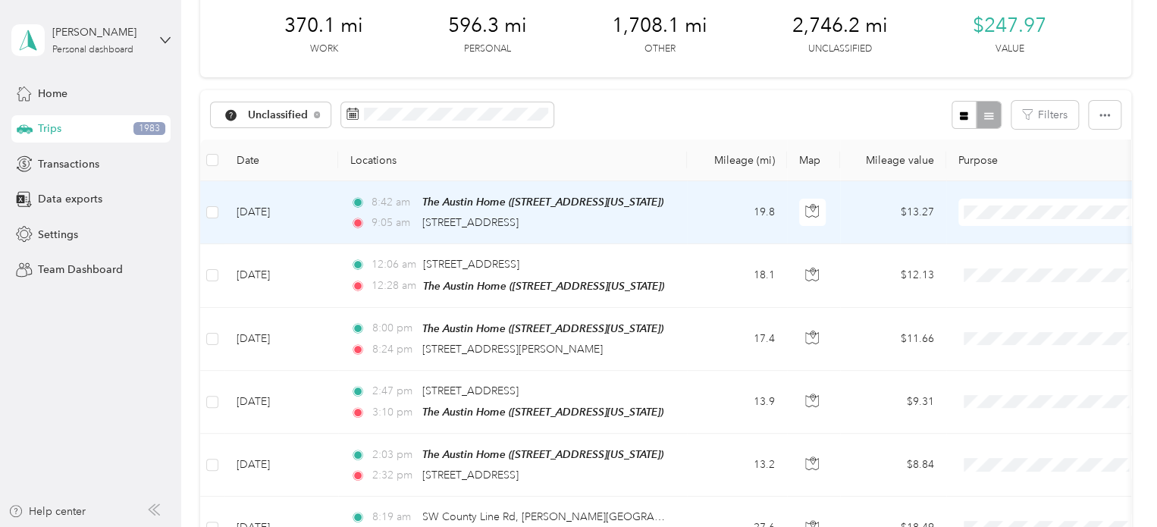
click at [1034, 267] on span "Personal" at bounding box center [1066, 267] width 140 height 16
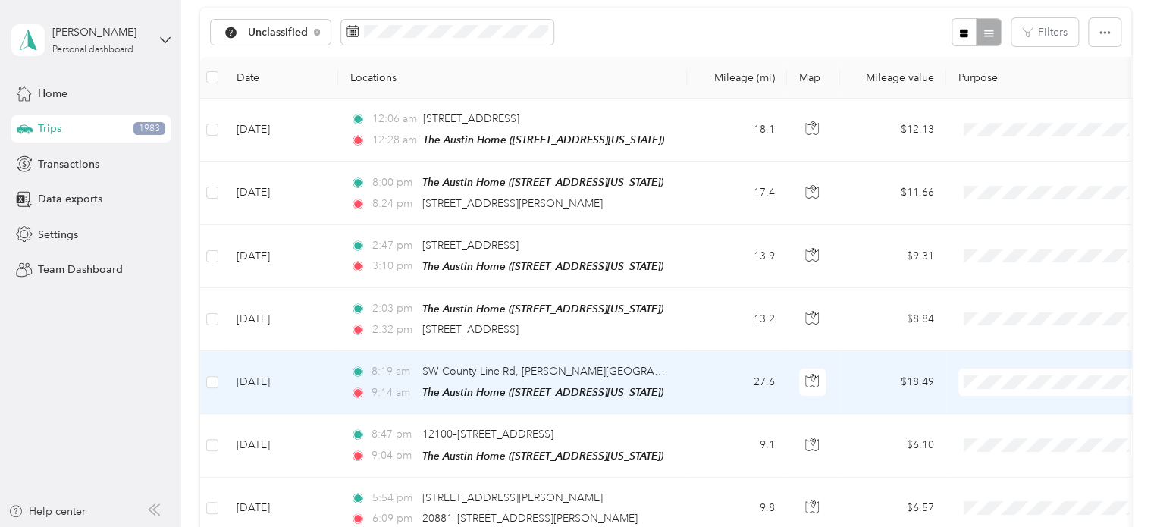
scroll to position [150, 0]
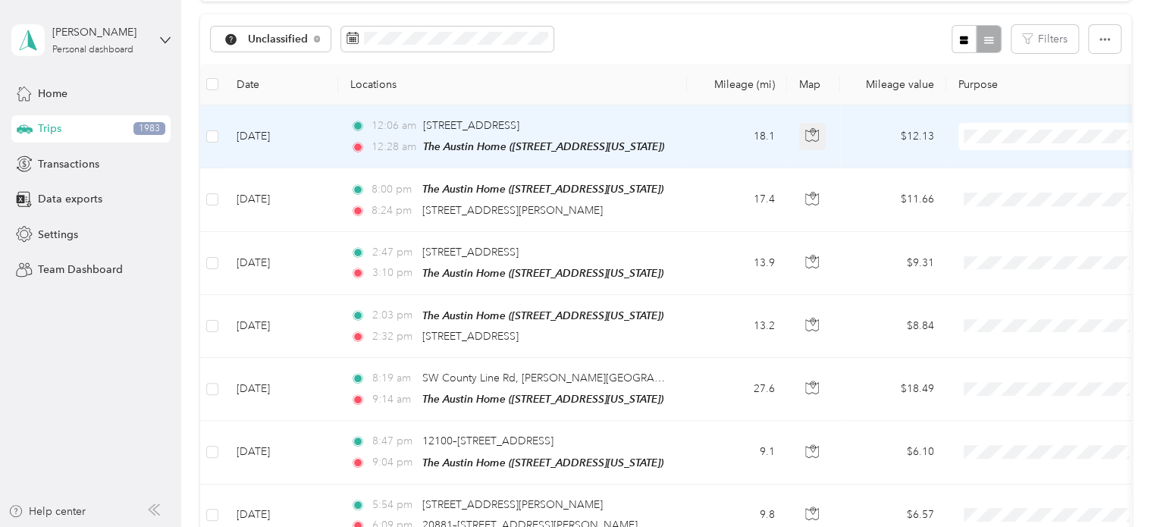
click at [800, 140] on button "button" at bounding box center [812, 136] width 27 height 27
click at [953, 134] on td at bounding box center [1052, 136] width 212 height 63
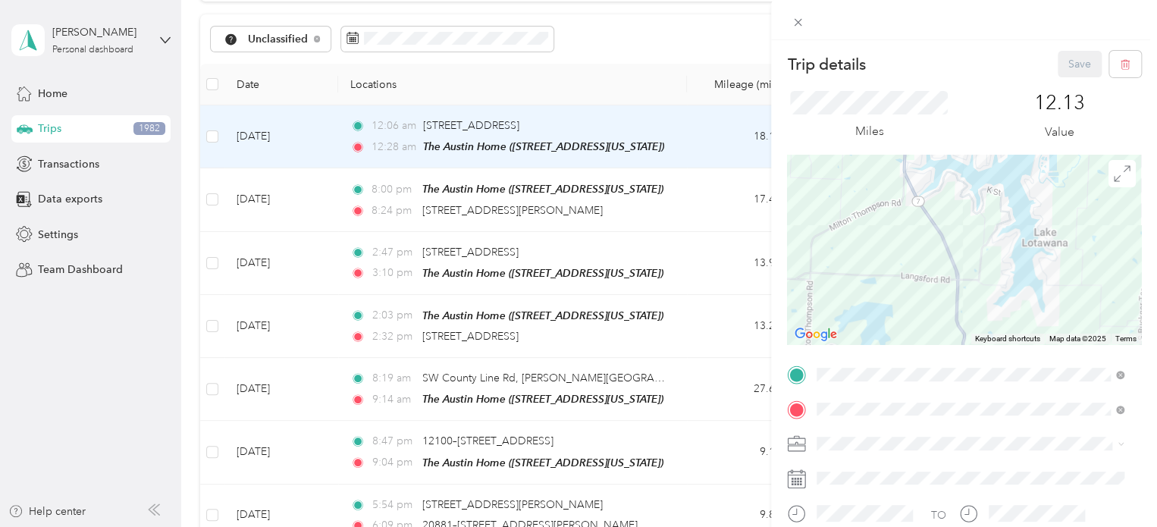
drag, startPoint x: 1057, startPoint y: 215, endPoint x: 848, endPoint y: 344, distance: 245.4
click at [834, 345] on div "Trip details Save This trip cannot be edited because it is either under review,…" at bounding box center [964, 373] width 354 height 644
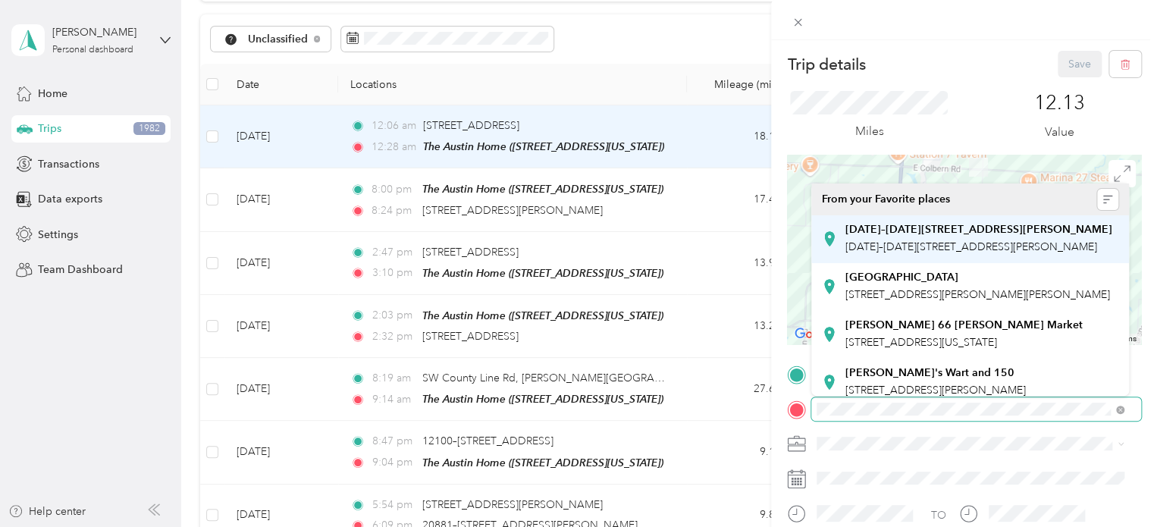
drag, startPoint x: 928, startPoint y: 237, endPoint x: 928, endPoint y: 280, distance: 43.2
click at [928, 526] on div "Trip details Save This trip cannot be edited because it is either under review,…" at bounding box center [575, 527] width 1150 height 0
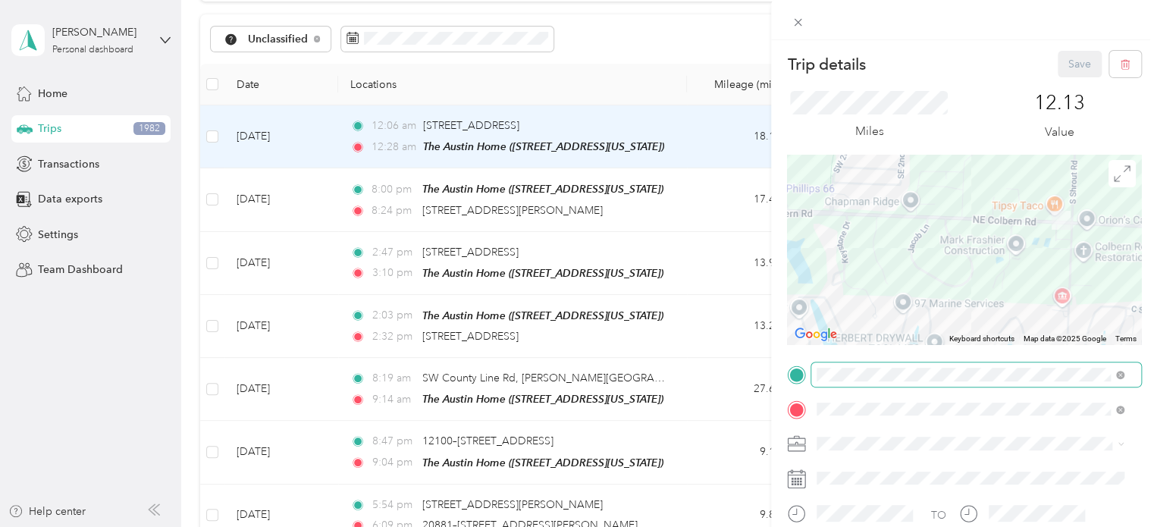
click at [1020, 370] on div "Trip details Save This trip cannot be edited because it is either under review,…" at bounding box center [964, 373] width 354 height 644
click at [618, 74] on div "Trip details Save This trip cannot be edited because it is either under review,…" at bounding box center [578, 263] width 1157 height 527
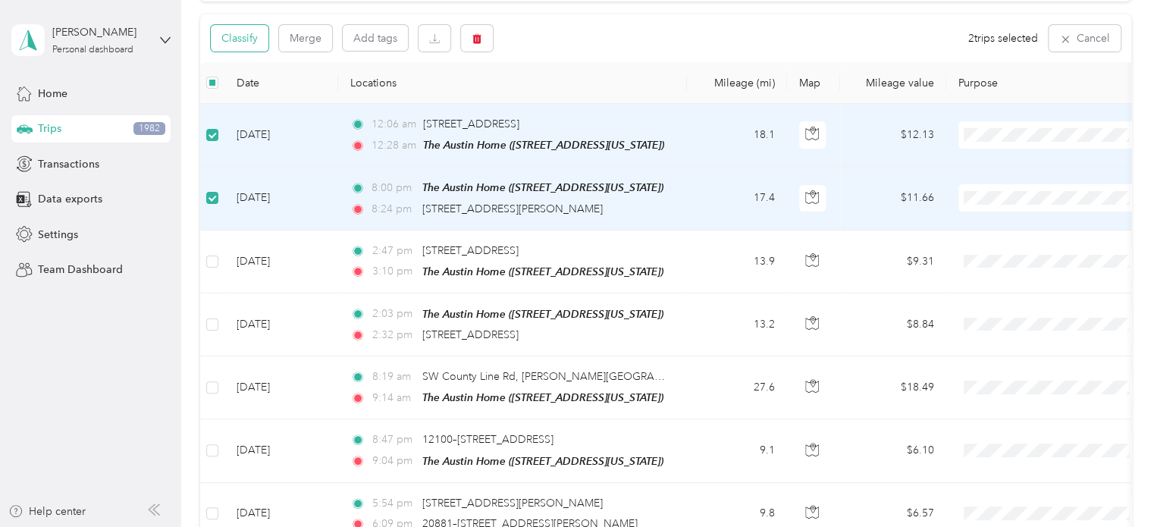
click at [240, 38] on button "Classify" at bounding box center [240, 38] width 58 height 27
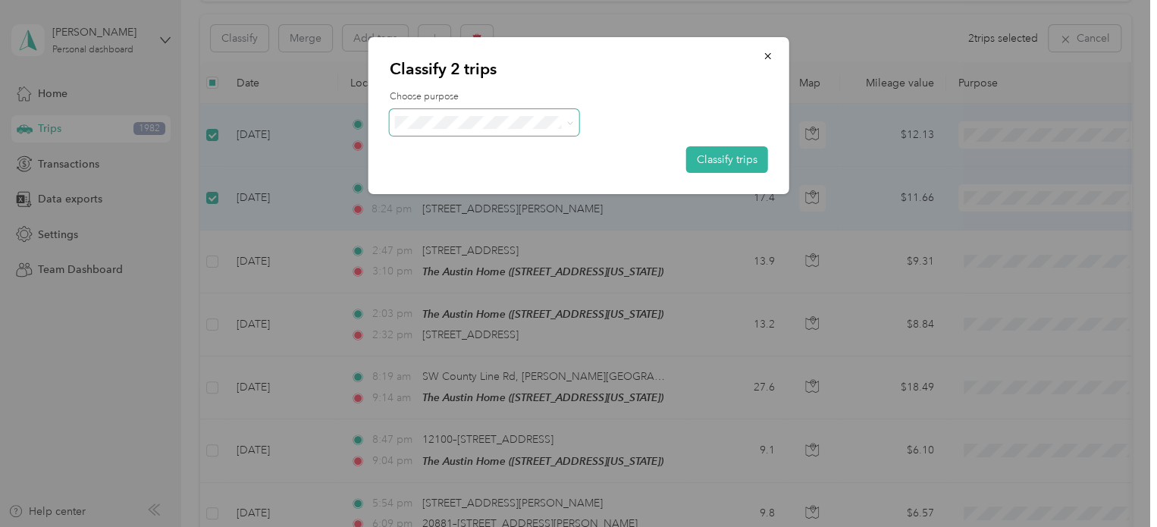
click at [574, 121] on span at bounding box center [485, 122] width 190 height 27
click at [570, 121] on icon at bounding box center [569, 123] width 7 height 7
click at [488, 198] on span "[PERSON_NAME] Music" at bounding box center [497, 202] width 141 height 16
click at [739, 160] on button "Classify trips" at bounding box center [727, 159] width 82 height 27
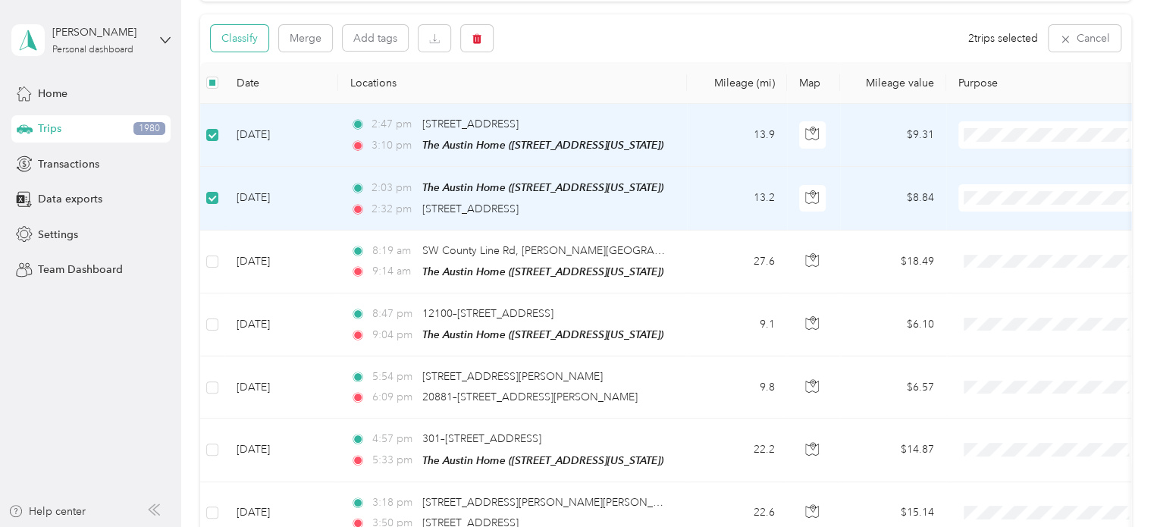
click at [234, 33] on button "Classify" at bounding box center [240, 38] width 58 height 27
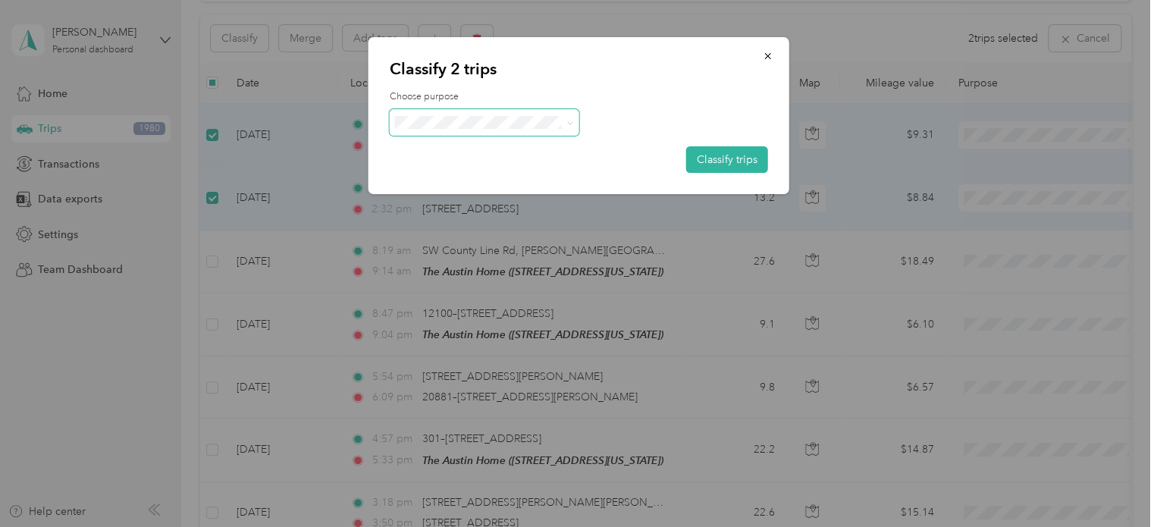
click at [567, 123] on icon at bounding box center [569, 123] width 7 height 7
click at [474, 172] on span "Personal" at bounding box center [497, 177] width 141 height 16
click at [732, 152] on button "Classify trips" at bounding box center [727, 159] width 82 height 27
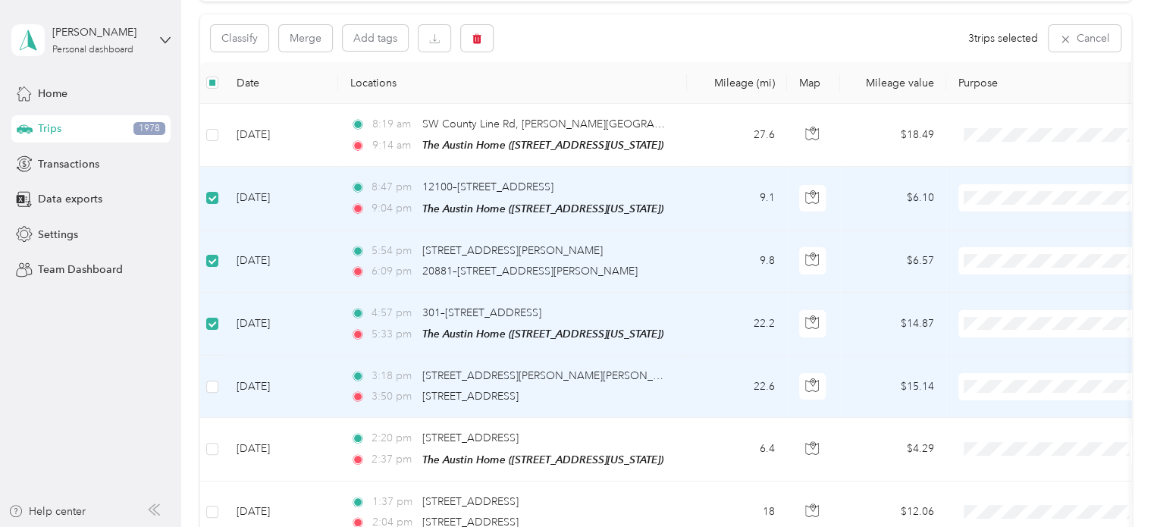
click at [201, 378] on td at bounding box center [212, 387] width 24 height 62
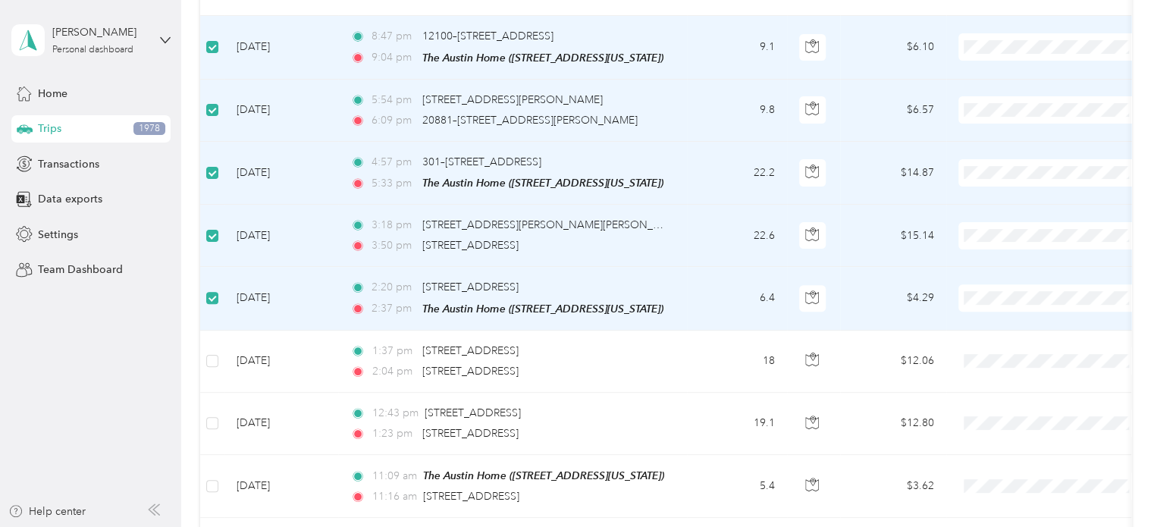
scroll to position [302, 0]
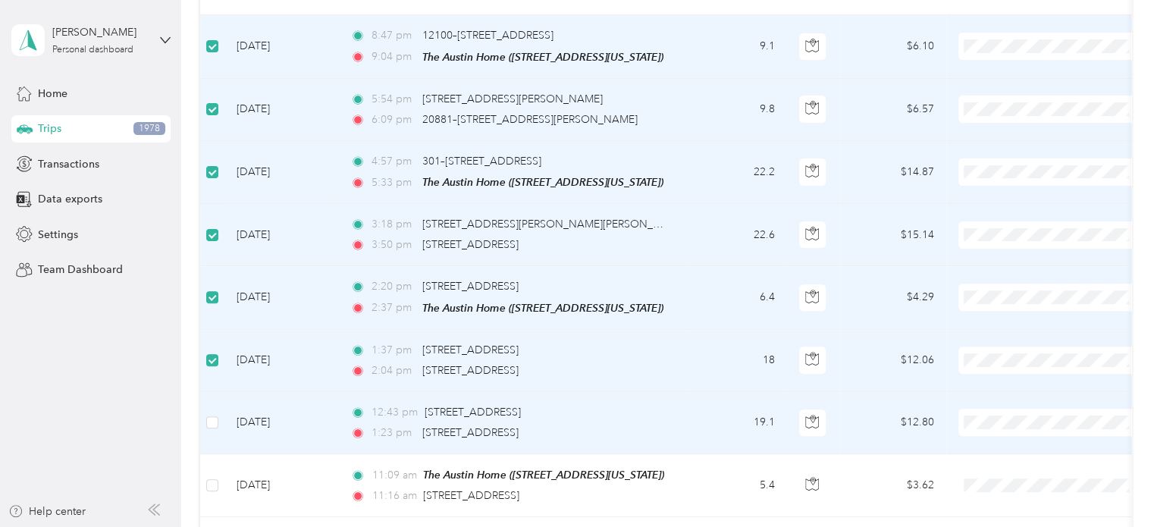
click at [212, 427] on td at bounding box center [212, 423] width 24 height 62
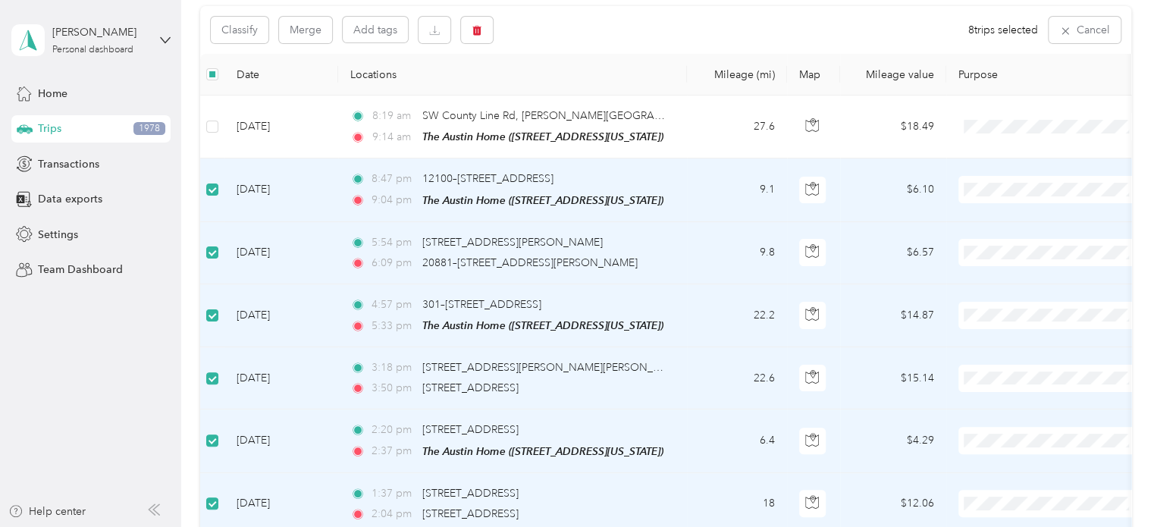
scroll to position [150, 0]
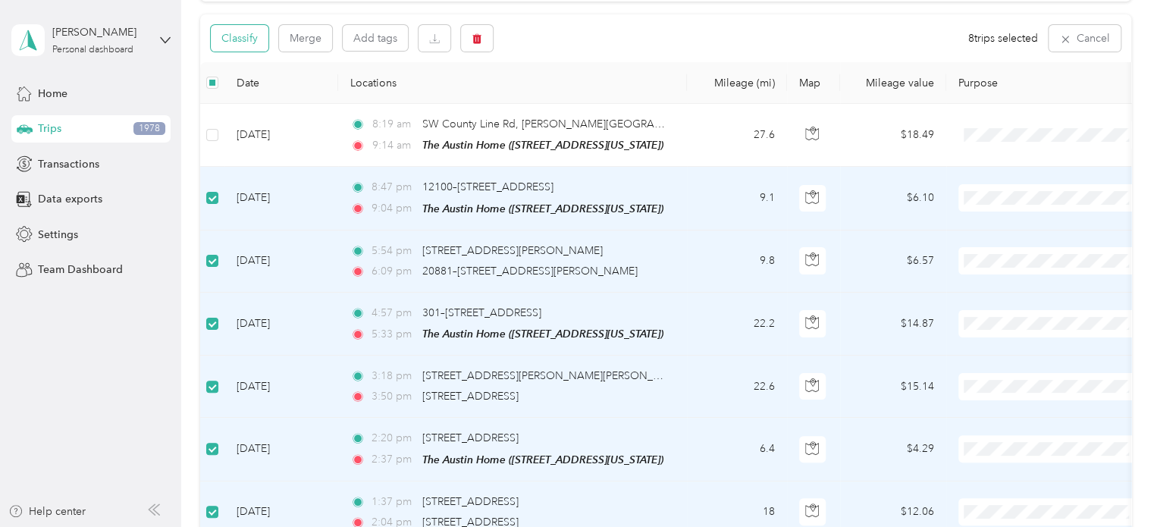
click at [250, 36] on button "Classify" at bounding box center [240, 38] width 58 height 27
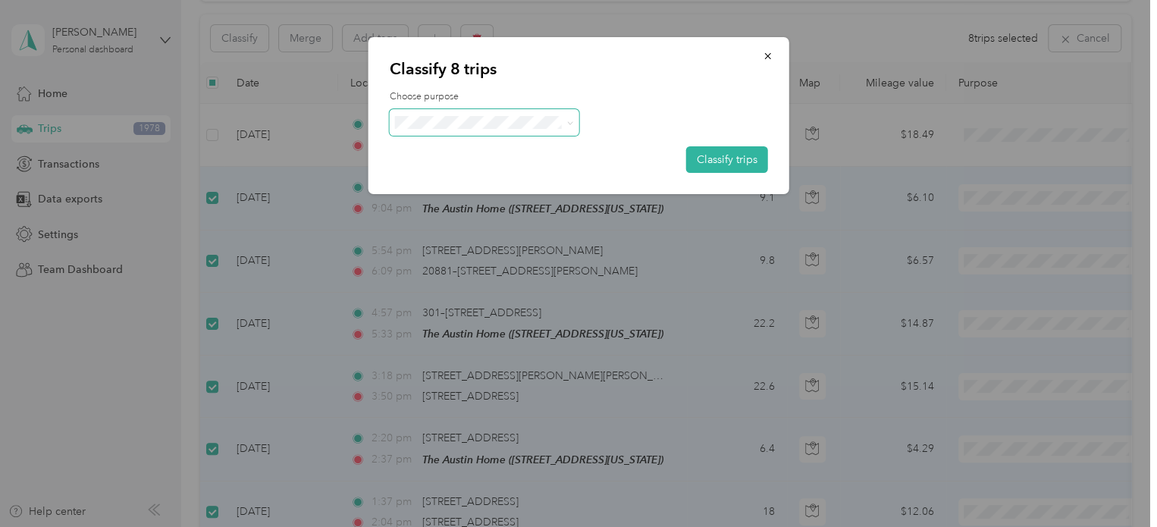
click at [569, 121] on icon at bounding box center [569, 123] width 7 height 7
click at [491, 230] on span "Real Estate" at bounding box center [497, 230] width 141 height 16
click at [733, 158] on button "Classify trips" at bounding box center [727, 159] width 82 height 27
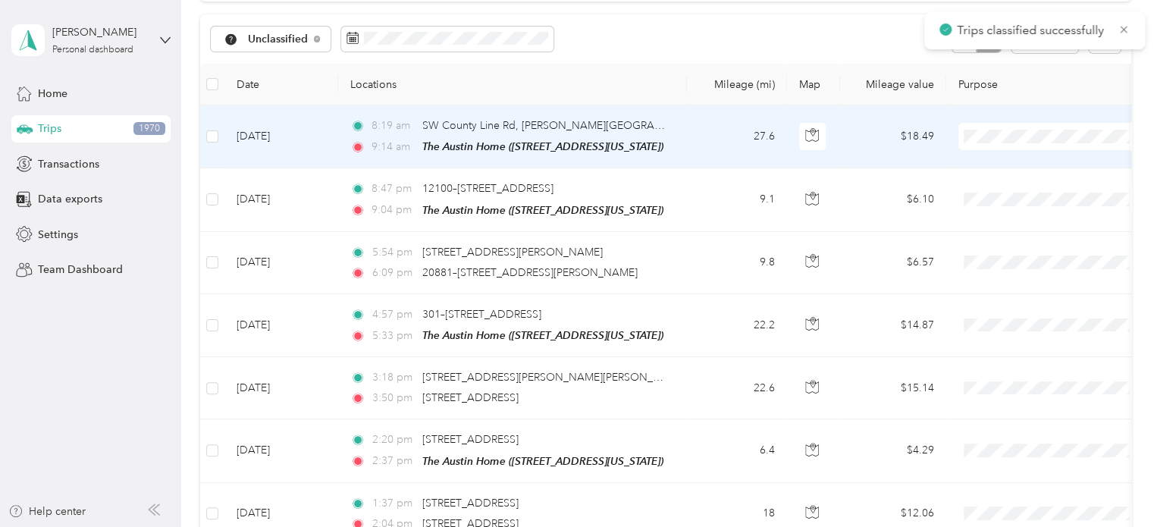
click at [950, 130] on td at bounding box center [1052, 136] width 212 height 63
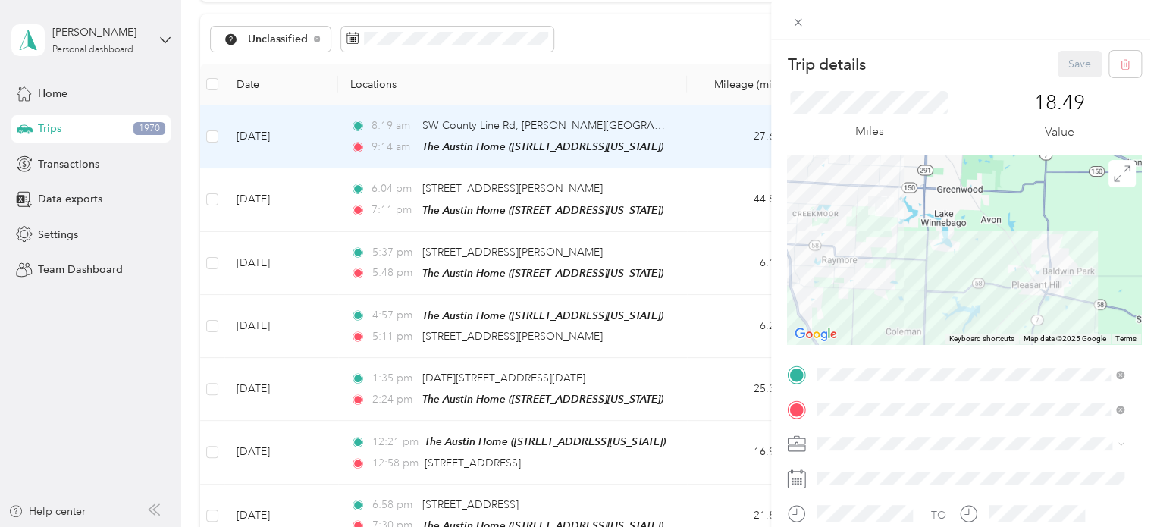
drag, startPoint x: 651, startPoint y: 60, endPoint x: 933, endPoint y: 121, distance: 287.8
click at [652, 60] on div "Trip details Save This trip cannot be edited because it is either under review,…" at bounding box center [578, 263] width 1157 height 527
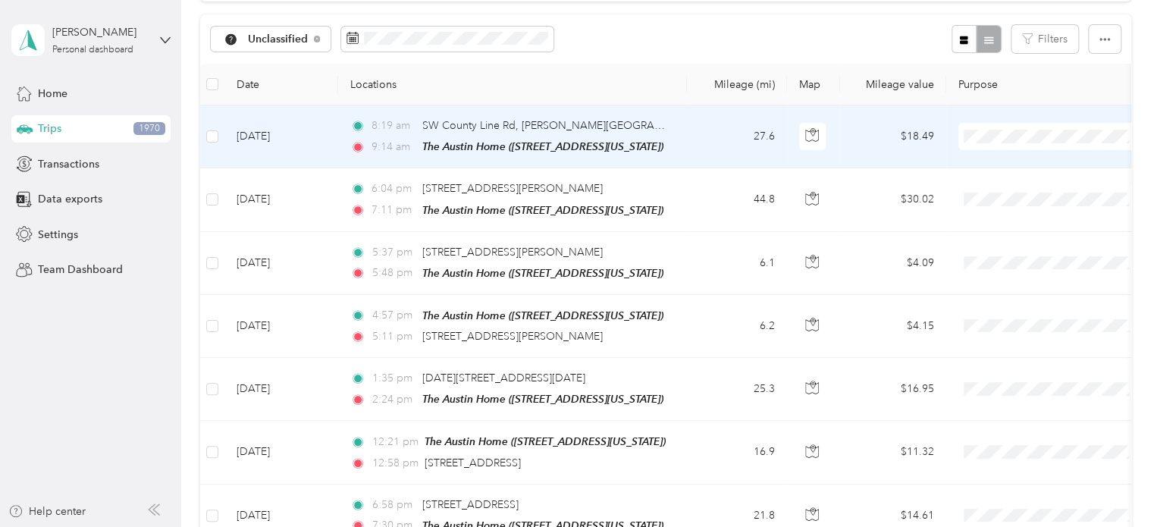
click at [1025, 192] on span "Personal" at bounding box center [1066, 188] width 140 height 16
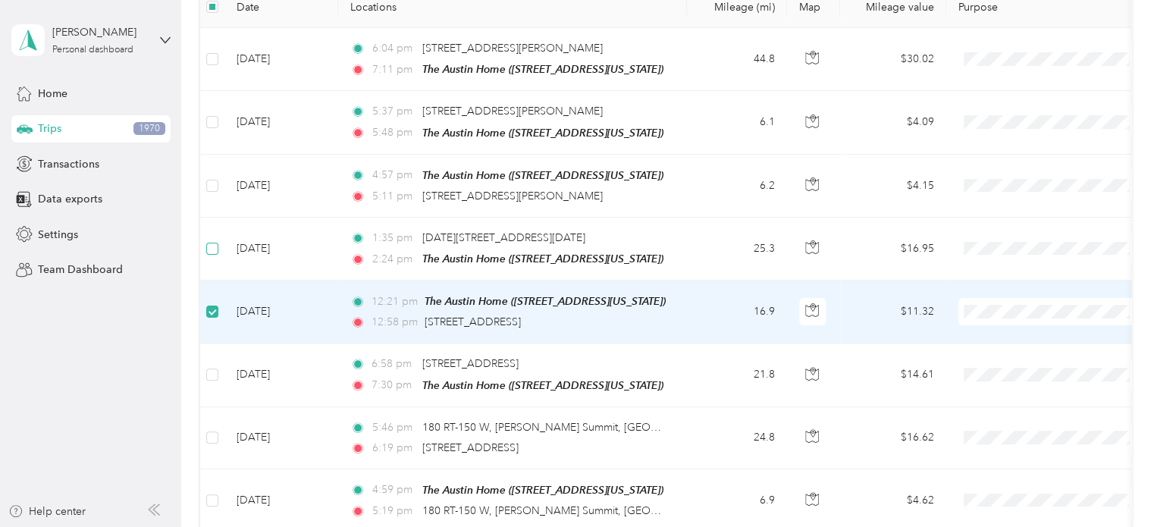
scroll to position [224, 0]
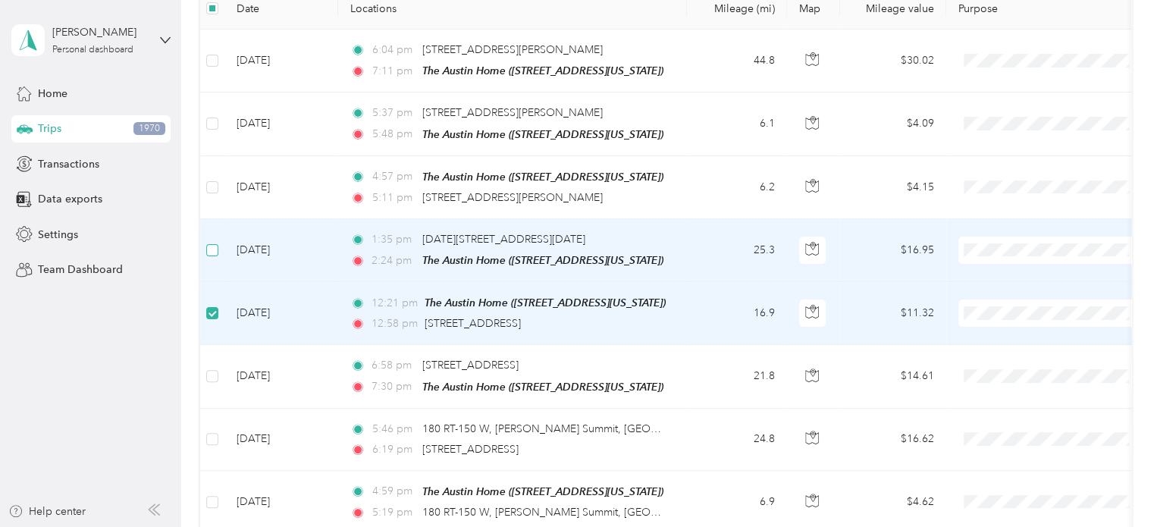
click at [211, 242] on label at bounding box center [212, 250] width 12 height 17
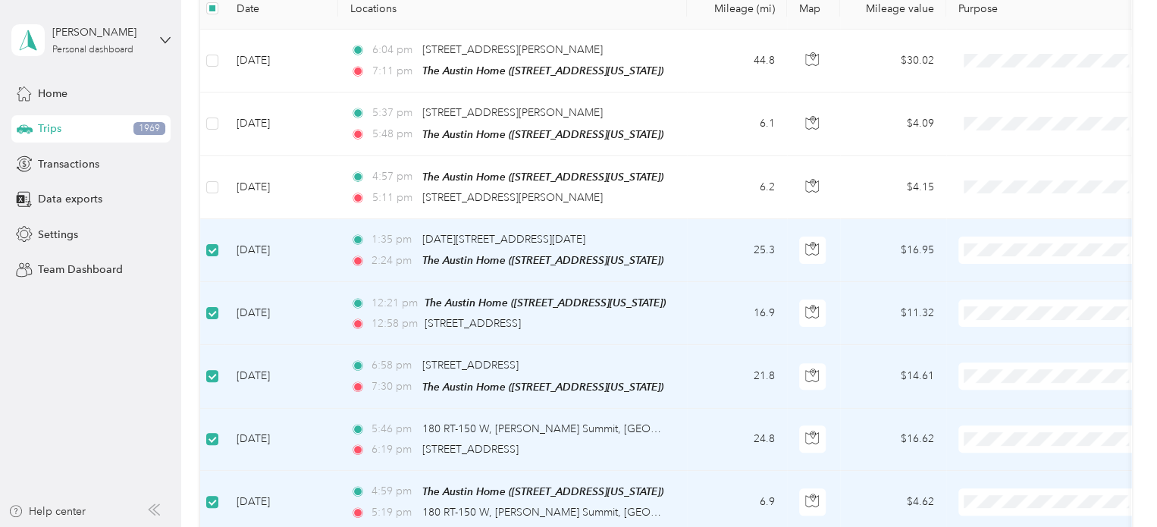
scroll to position [149, 0]
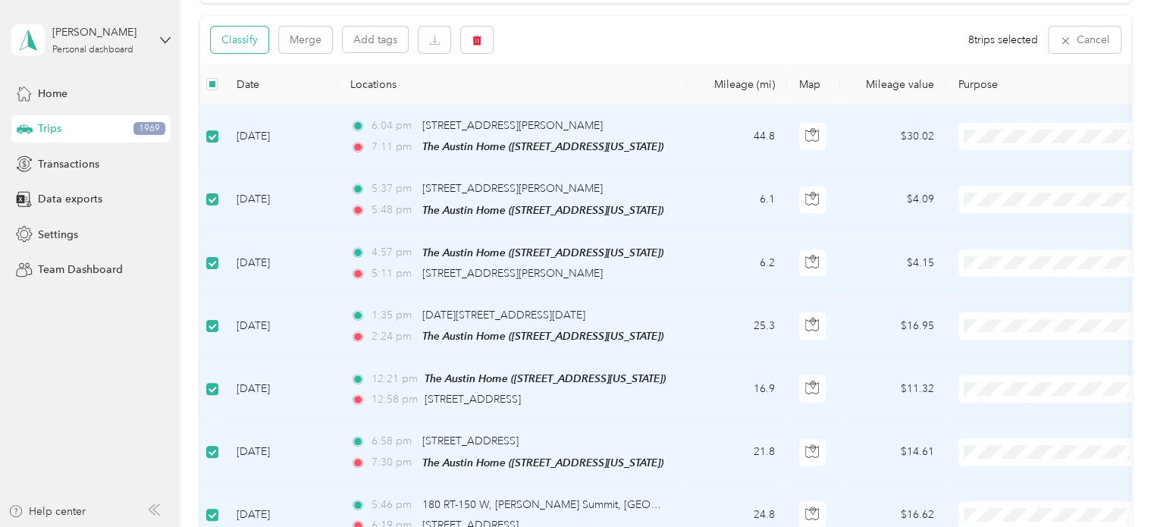
click at [237, 36] on button "Classify" at bounding box center [240, 40] width 58 height 27
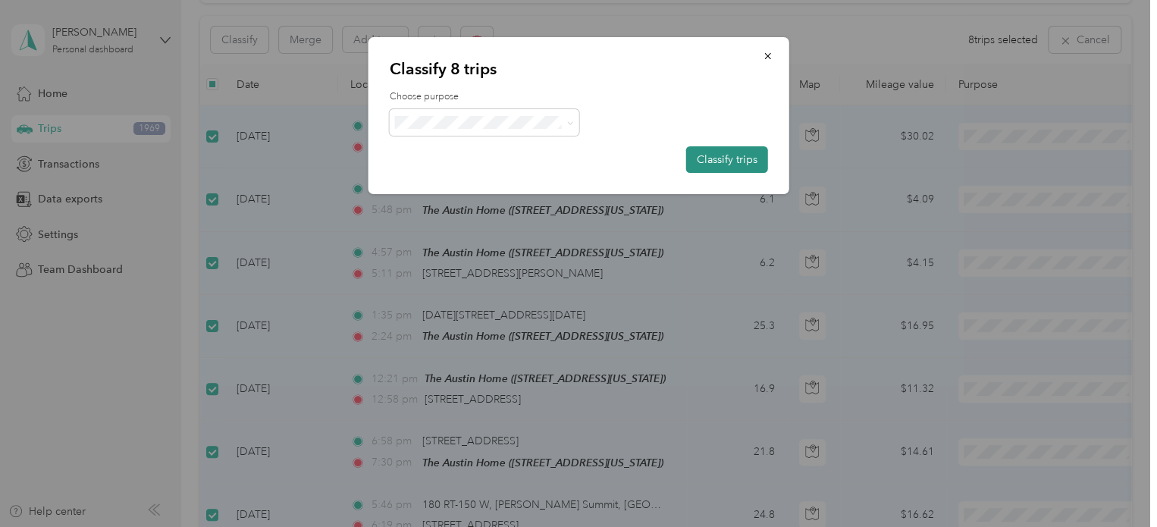
click at [729, 157] on button "Classify trips" at bounding box center [727, 159] width 82 height 27
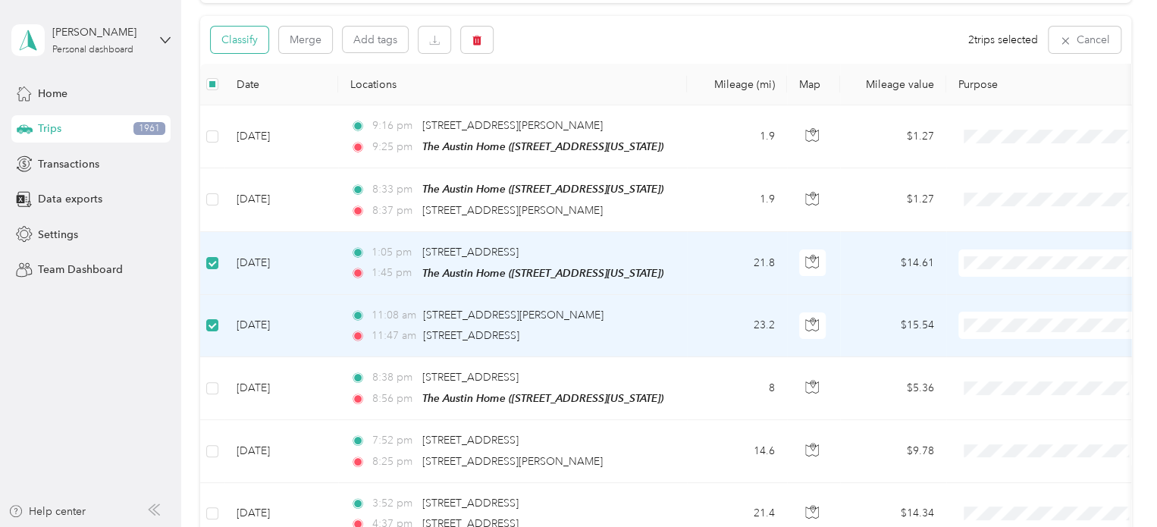
click at [250, 39] on button "Classify" at bounding box center [240, 40] width 58 height 27
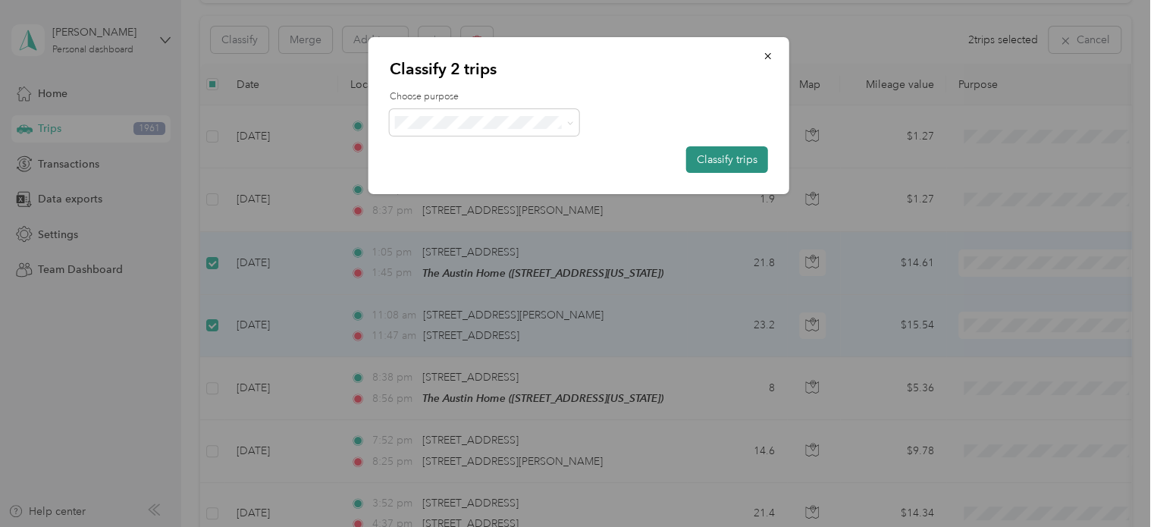
click at [736, 161] on button "Classify trips" at bounding box center [727, 159] width 82 height 27
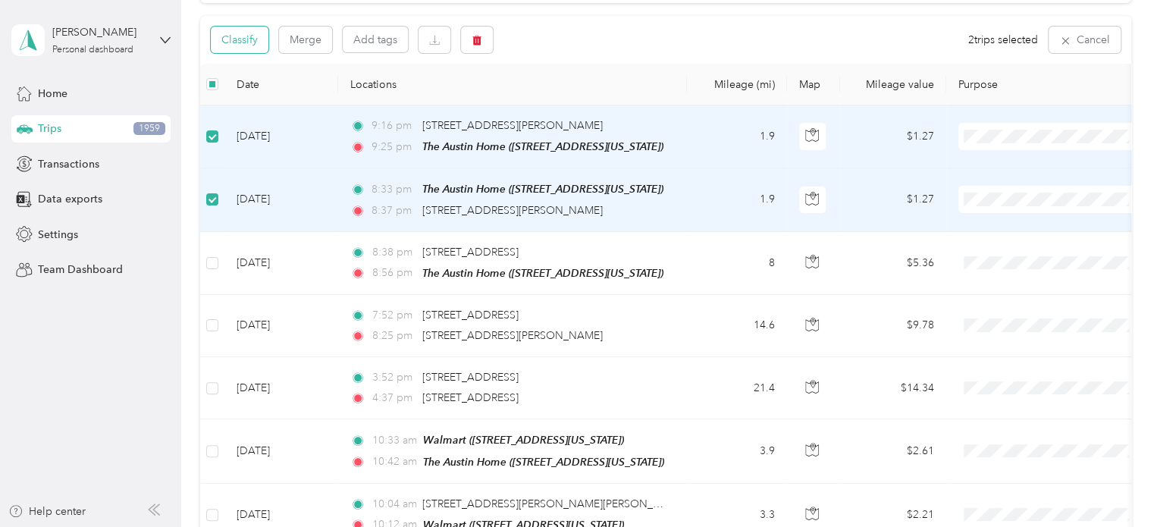
click at [245, 49] on button "Classify" at bounding box center [240, 40] width 58 height 27
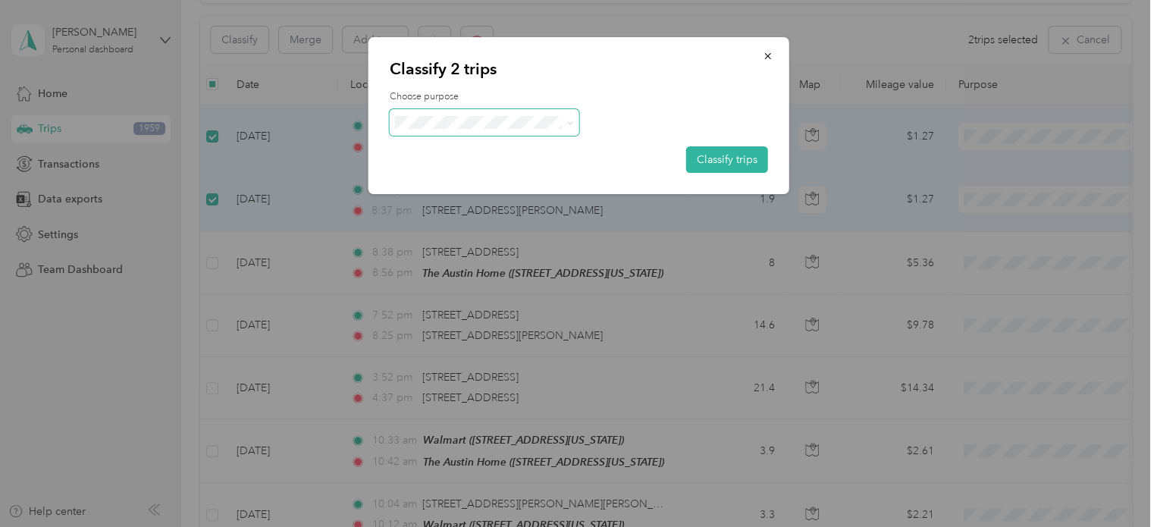
click at [567, 124] on icon at bounding box center [569, 123] width 7 height 7
click at [479, 172] on span "Personal" at bounding box center [497, 177] width 141 height 16
click at [704, 156] on button "Classify trips" at bounding box center [727, 159] width 82 height 27
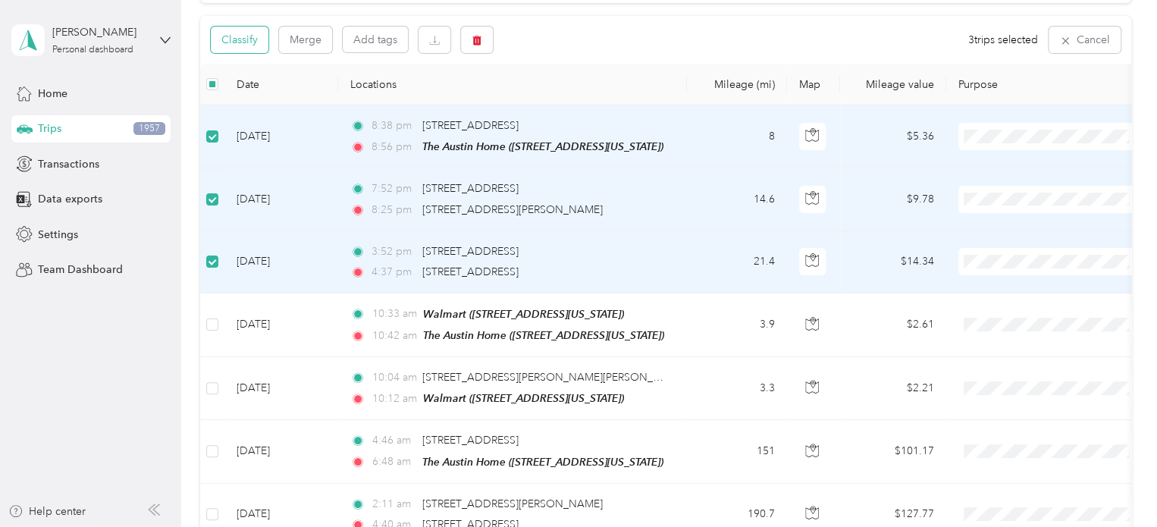
click at [228, 42] on button "Classify" at bounding box center [240, 40] width 58 height 27
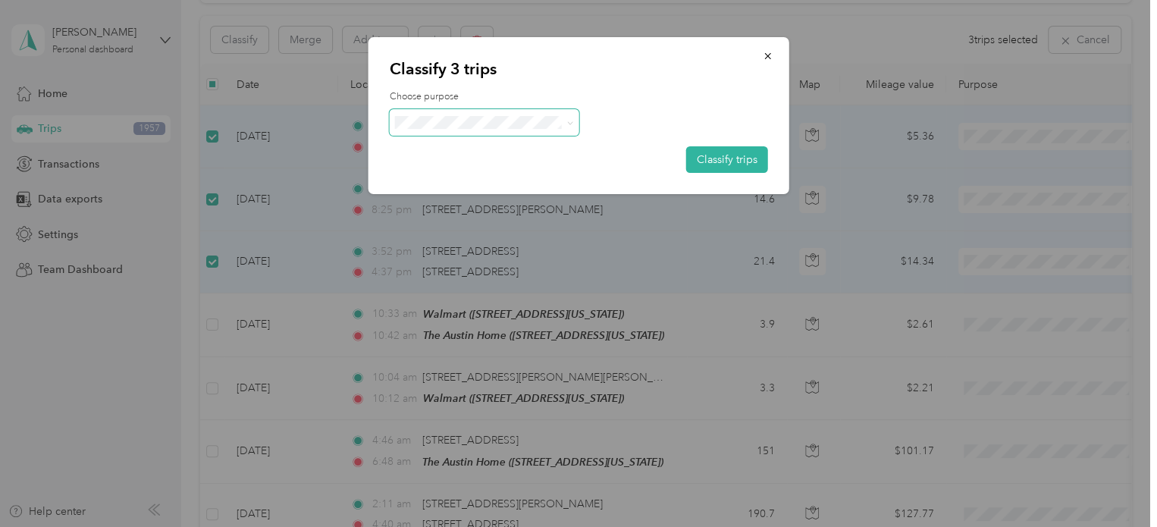
click at [570, 120] on icon at bounding box center [569, 123] width 7 height 7
drag, startPoint x: 468, startPoint y: 227, endPoint x: 482, endPoint y: 226, distance: 14.4
click at [469, 227] on span "Real Estate" at bounding box center [497, 229] width 141 height 16
click at [731, 154] on button "Classify trips" at bounding box center [727, 159] width 82 height 27
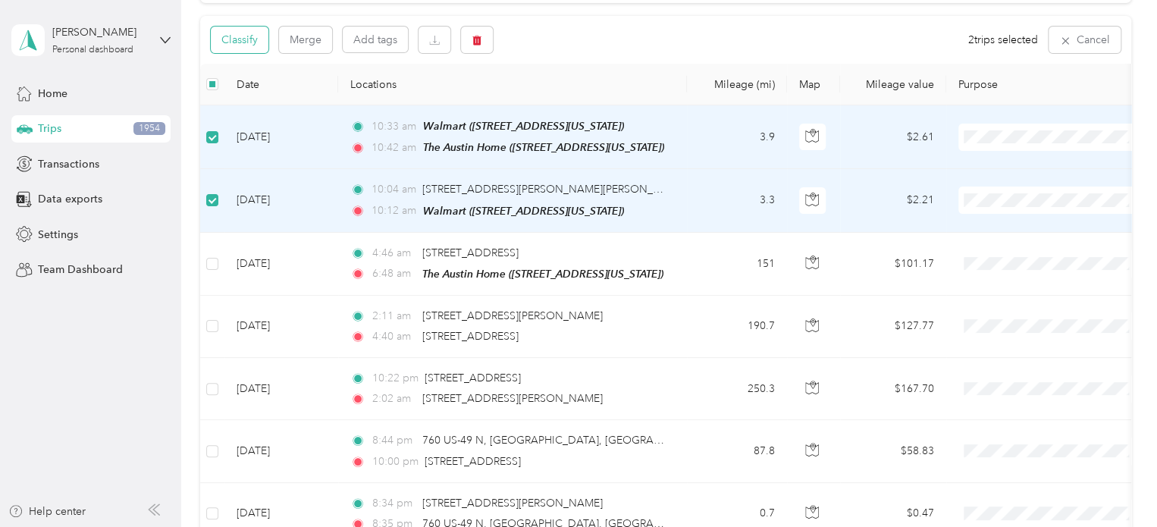
click at [244, 33] on button "Classify" at bounding box center [240, 40] width 58 height 27
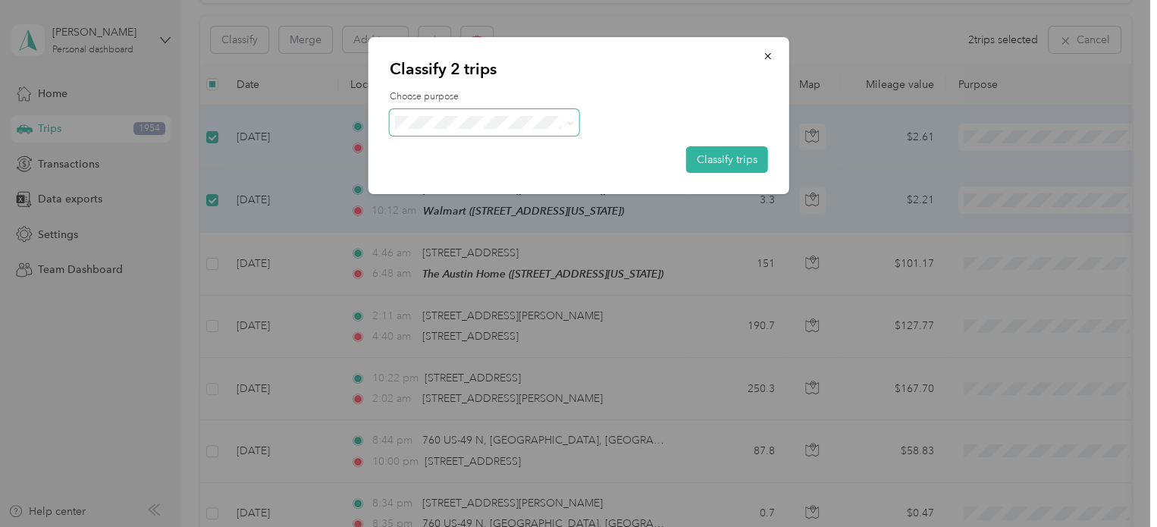
click at [569, 121] on icon at bounding box center [569, 123] width 7 height 7
drag, startPoint x: 476, startPoint y: 175, endPoint x: 510, endPoint y: 177, distance: 33.4
click at [476, 175] on span "Personal" at bounding box center [497, 174] width 141 height 16
click at [741, 155] on button "Classify trips" at bounding box center [727, 159] width 82 height 27
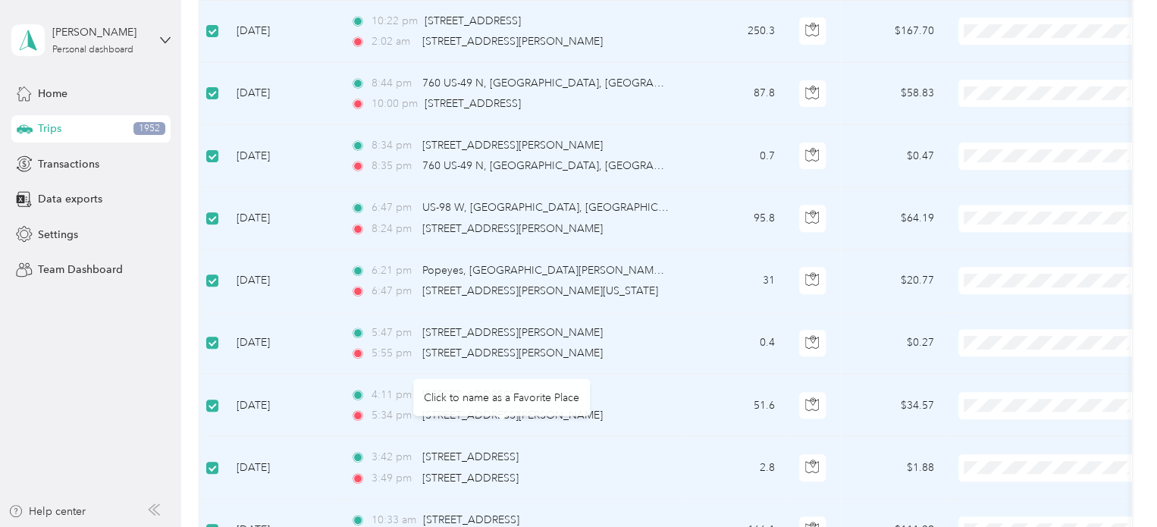
scroll to position [0, 0]
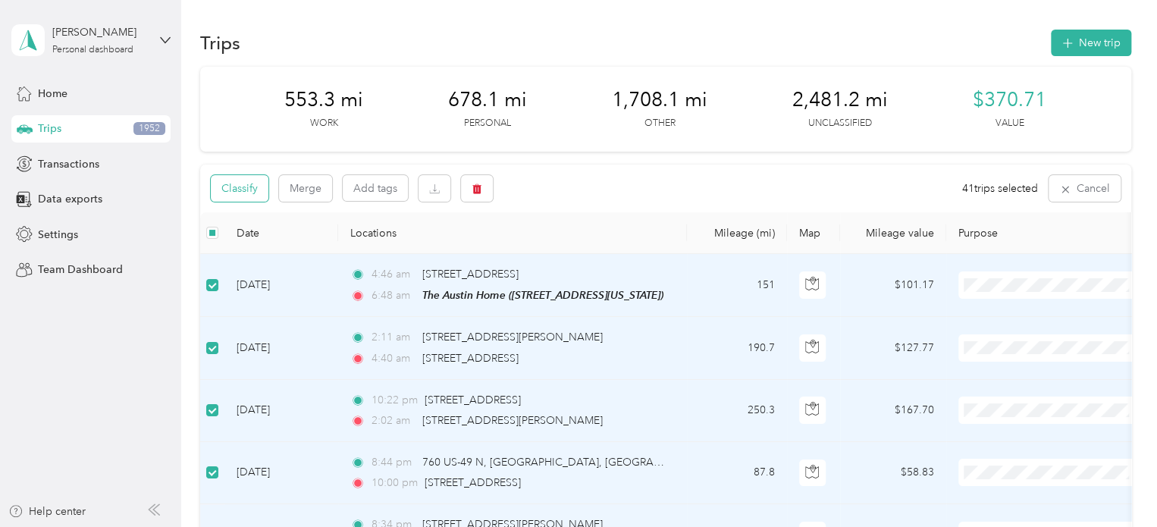
click at [238, 187] on button "Classify" at bounding box center [240, 188] width 58 height 27
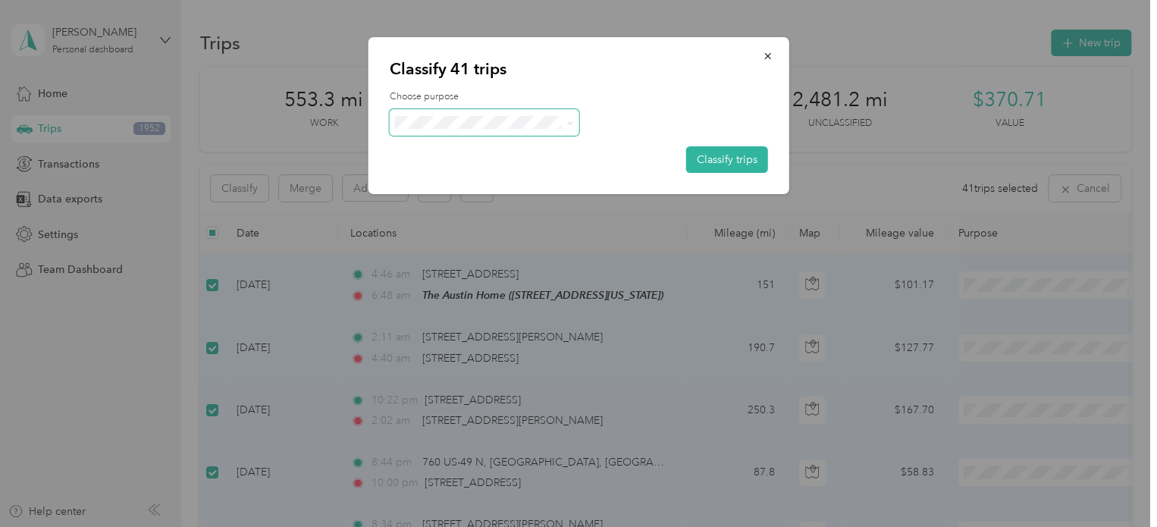
click at [569, 124] on icon at bounding box center [569, 122] width 5 height 3
click at [481, 234] on li "Real Estate" at bounding box center [484, 230] width 190 height 27
click at [569, 122] on icon at bounding box center [569, 123] width 7 height 7
click at [458, 256] on span "Other" at bounding box center [497, 257] width 141 height 16
click at [734, 163] on button "Classify trips" at bounding box center [727, 159] width 82 height 27
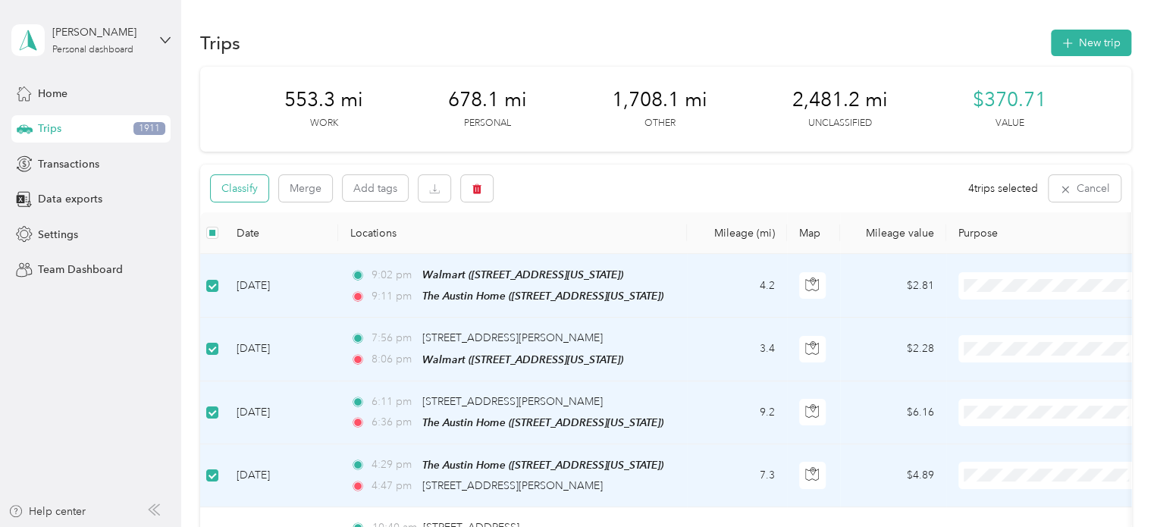
click at [246, 190] on button "Classify" at bounding box center [240, 188] width 58 height 27
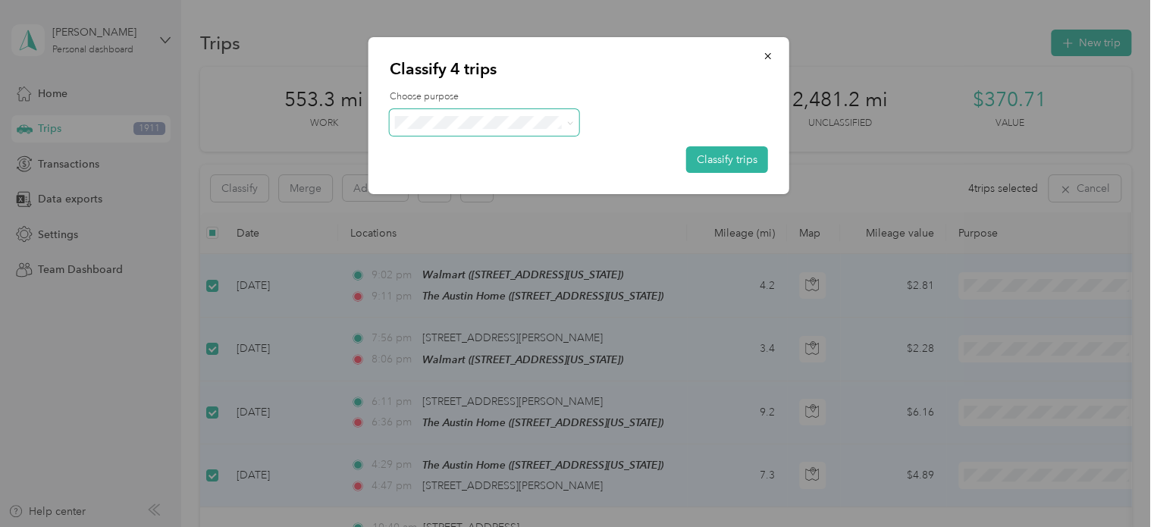
click at [570, 120] on icon at bounding box center [569, 123] width 7 height 7
click at [469, 169] on span "Personal" at bounding box center [497, 177] width 141 height 16
click at [737, 160] on button "Classify trips" at bounding box center [727, 159] width 82 height 27
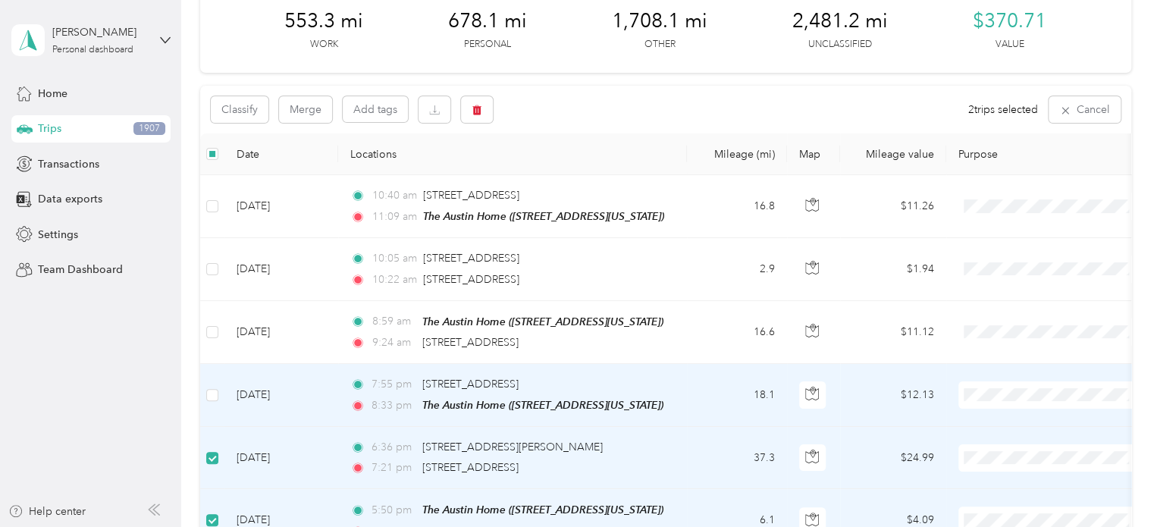
scroll to position [71, 0]
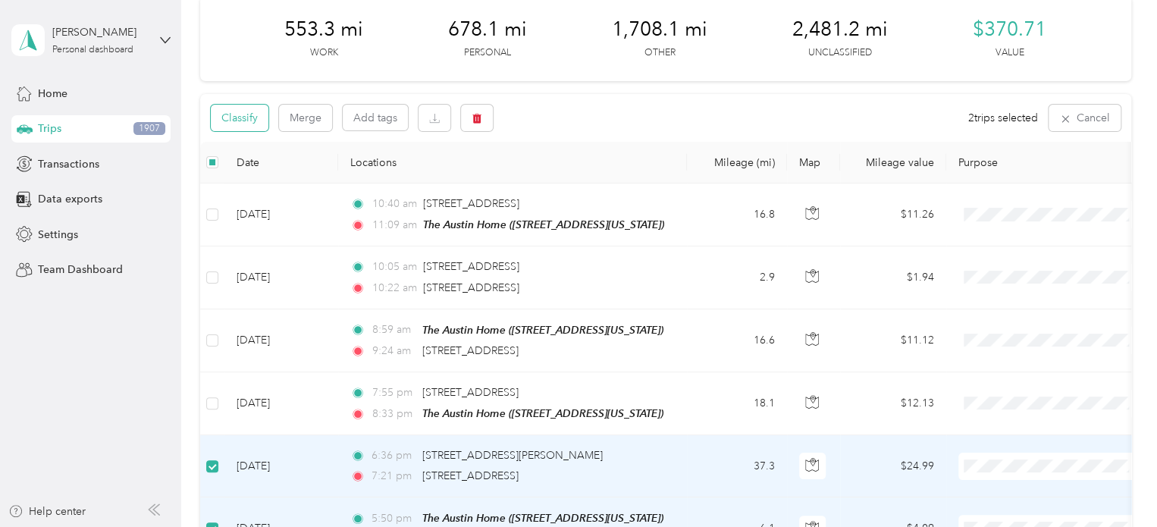
click at [249, 115] on button "Classify" at bounding box center [240, 118] width 58 height 27
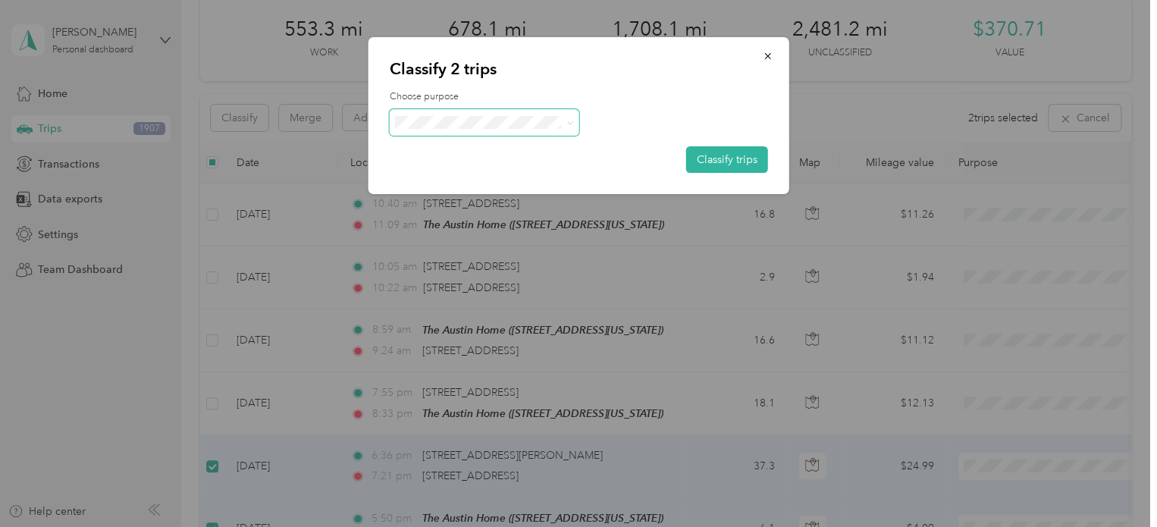
click at [570, 121] on icon at bounding box center [569, 123] width 7 height 7
click at [464, 263] on span "Other" at bounding box center [497, 257] width 141 height 16
click at [730, 163] on button "Classify trips" at bounding box center [727, 159] width 82 height 27
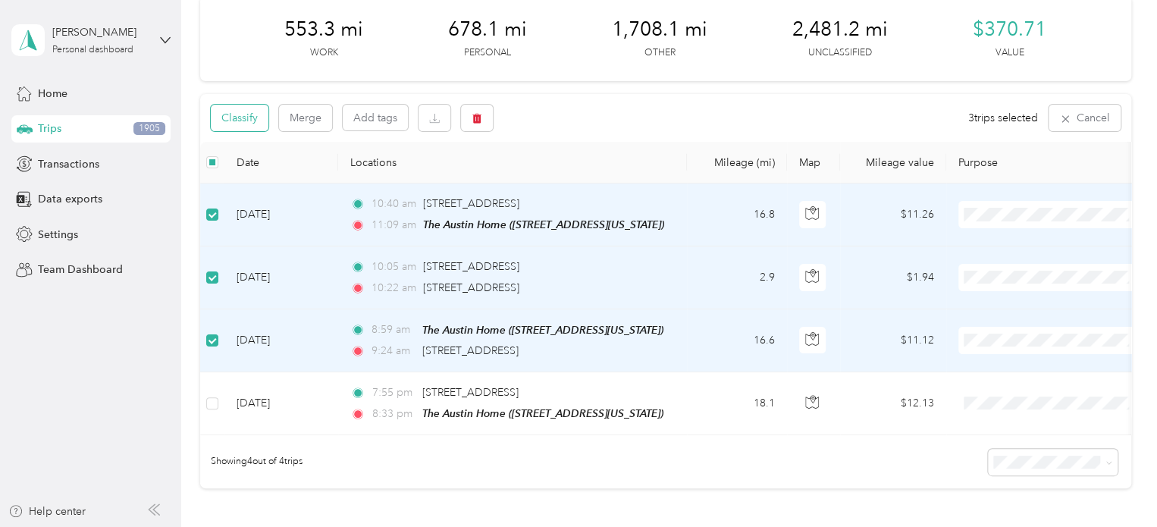
click at [248, 115] on button "Classify" at bounding box center [240, 118] width 58 height 27
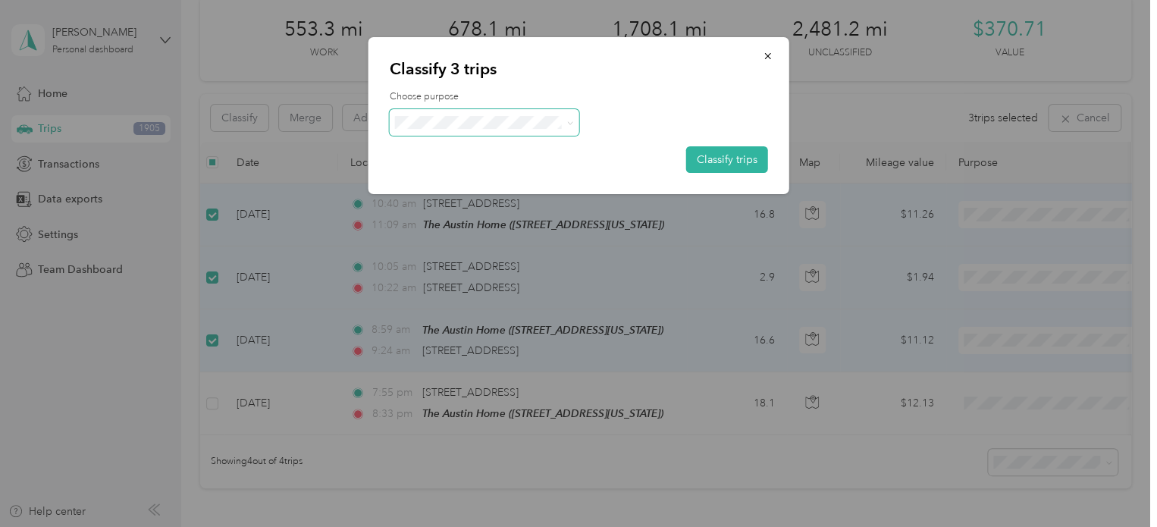
click at [572, 121] on icon at bounding box center [569, 123] width 7 height 7
click at [470, 228] on span "Real Estate" at bounding box center [497, 230] width 141 height 16
click at [748, 154] on button "Classify trips" at bounding box center [727, 159] width 82 height 27
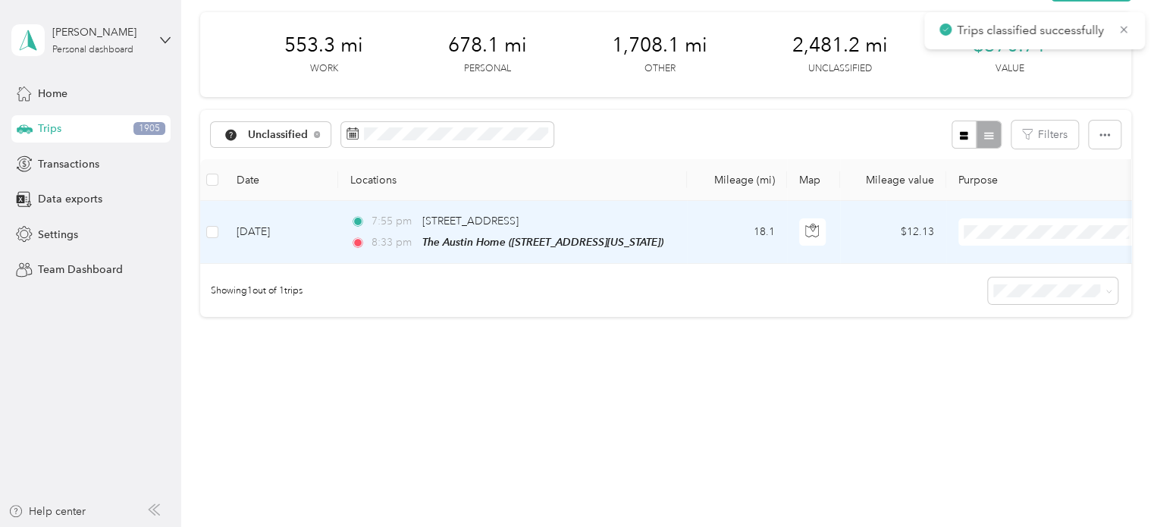
scroll to position [64, 0]
click at [1010, 273] on span "Personal" at bounding box center [1066, 276] width 140 height 16
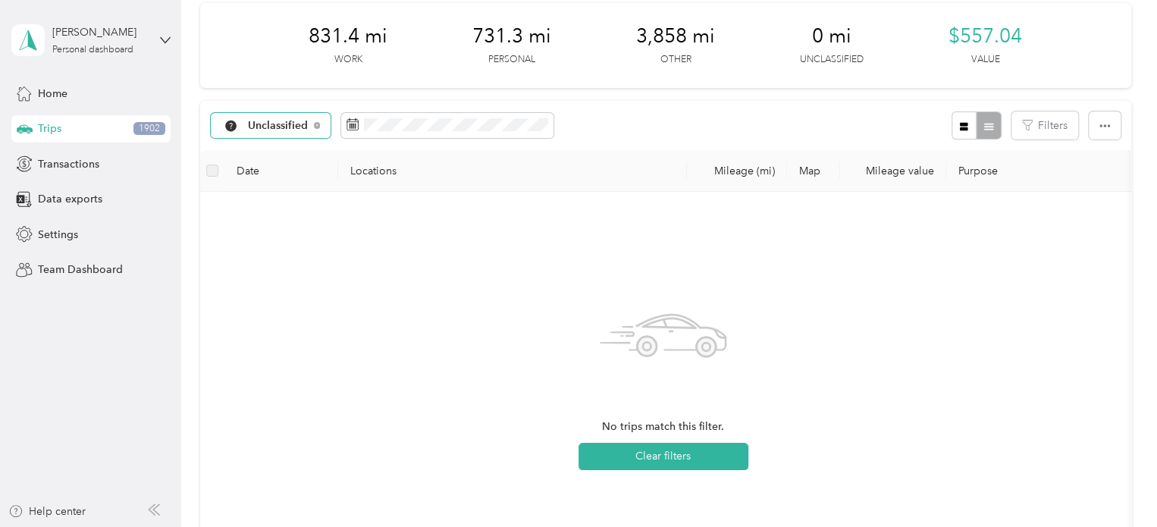
click at [297, 121] on span "Unclassified" at bounding box center [278, 126] width 61 height 11
click at [270, 212] on ol "All purposes Unclassified Work Personal [PERSON_NAME] Music Real Estate Other C…" at bounding box center [296, 241] width 170 height 212
click at [281, 121] on span "Unclassified" at bounding box center [278, 126] width 61 height 11
